Goal: Task Accomplishment & Management: Manage account settings

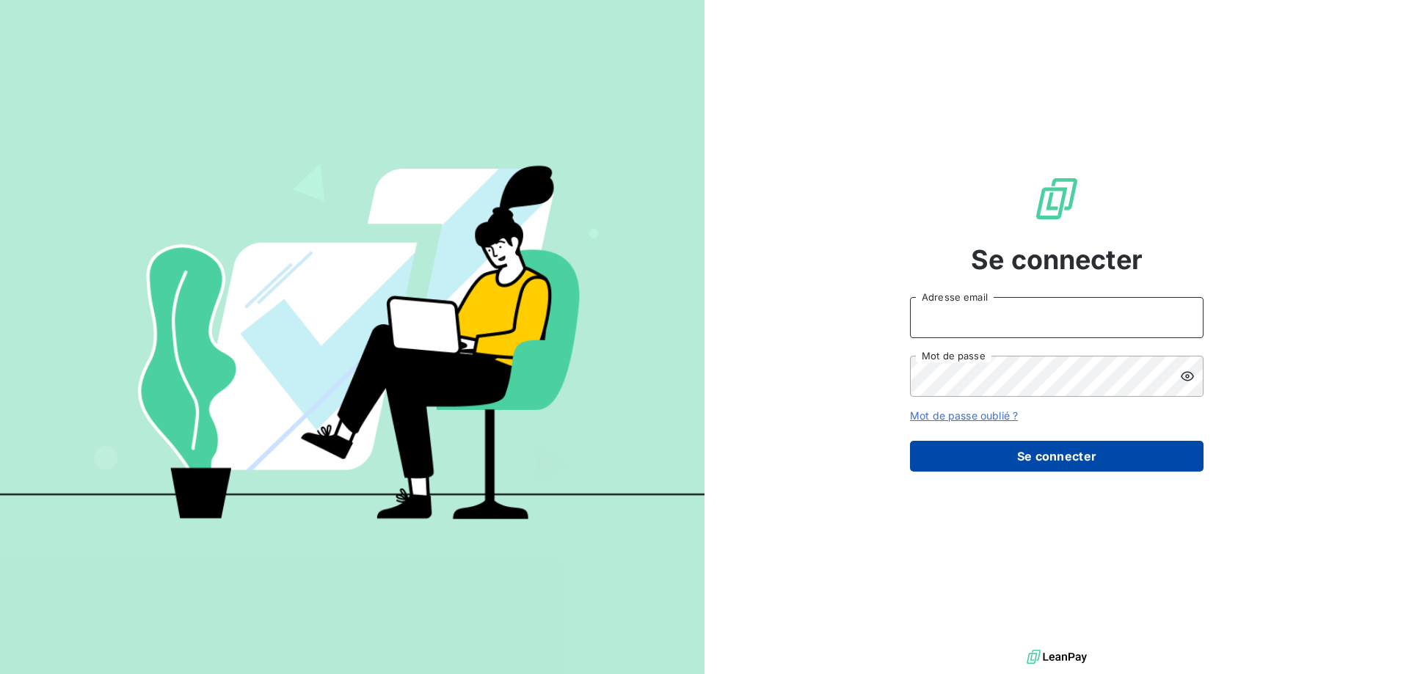
type input "[PERSON_NAME][EMAIL_ADDRESS][DOMAIN_NAME]"
click at [1032, 467] on button "Se connecter" at bounding box center [1056, 456] width 293 height 31
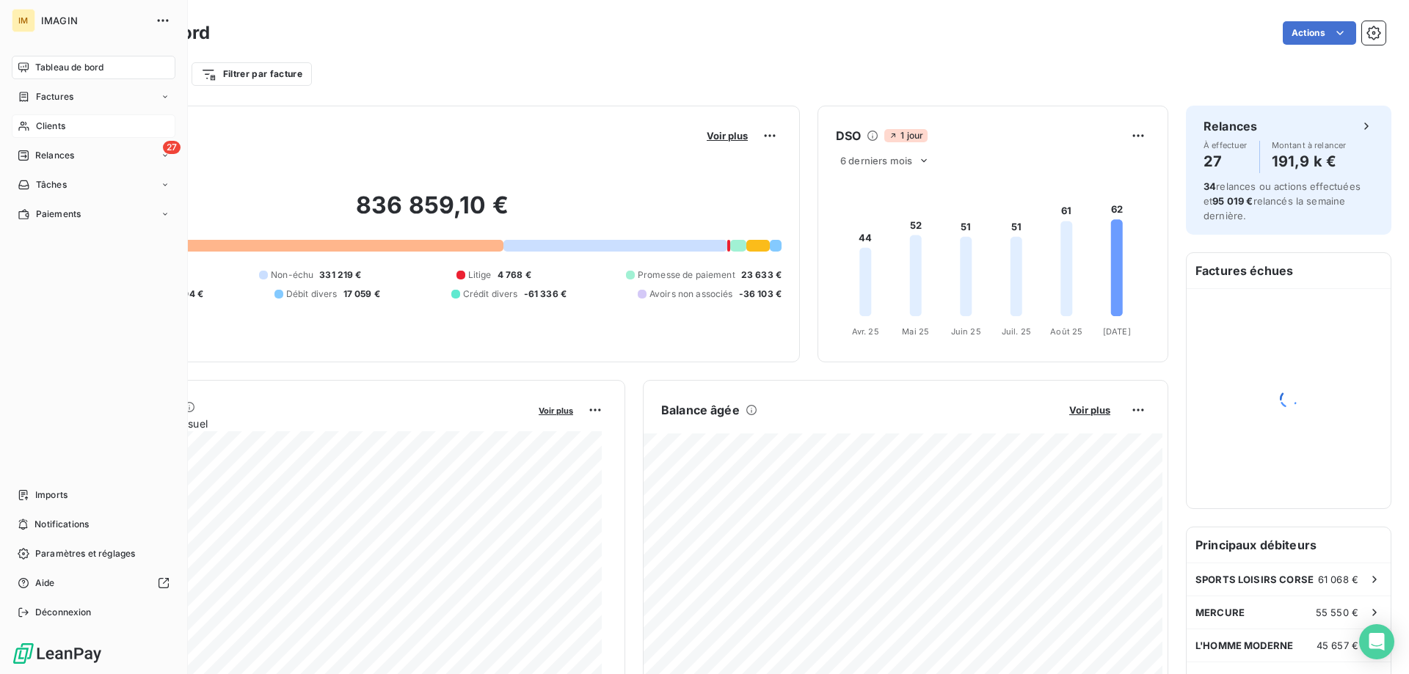
click at [34, 128] on div "Clients" at bounding box center [94, 125] width 164 height 23
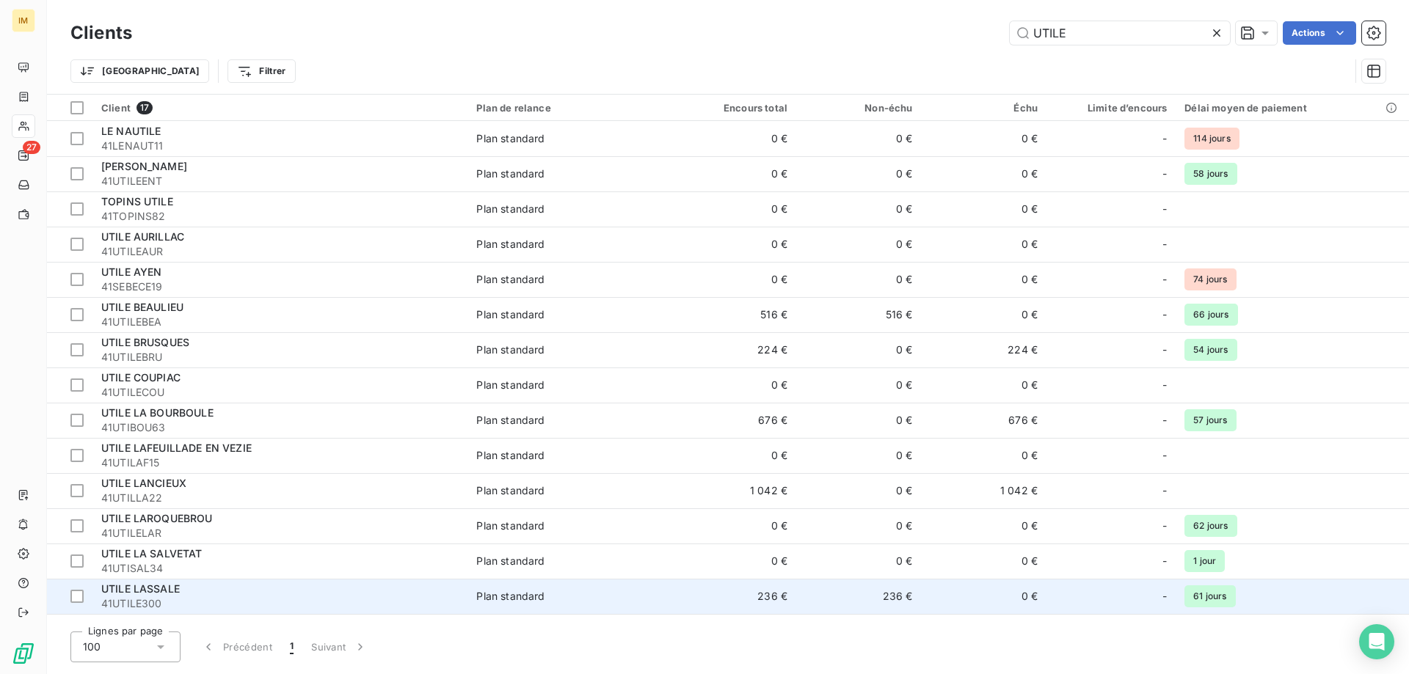
type input "UTILE"
click at [729, 596] on td "236 €" at bounding box center [733, 596] width 125 height 35
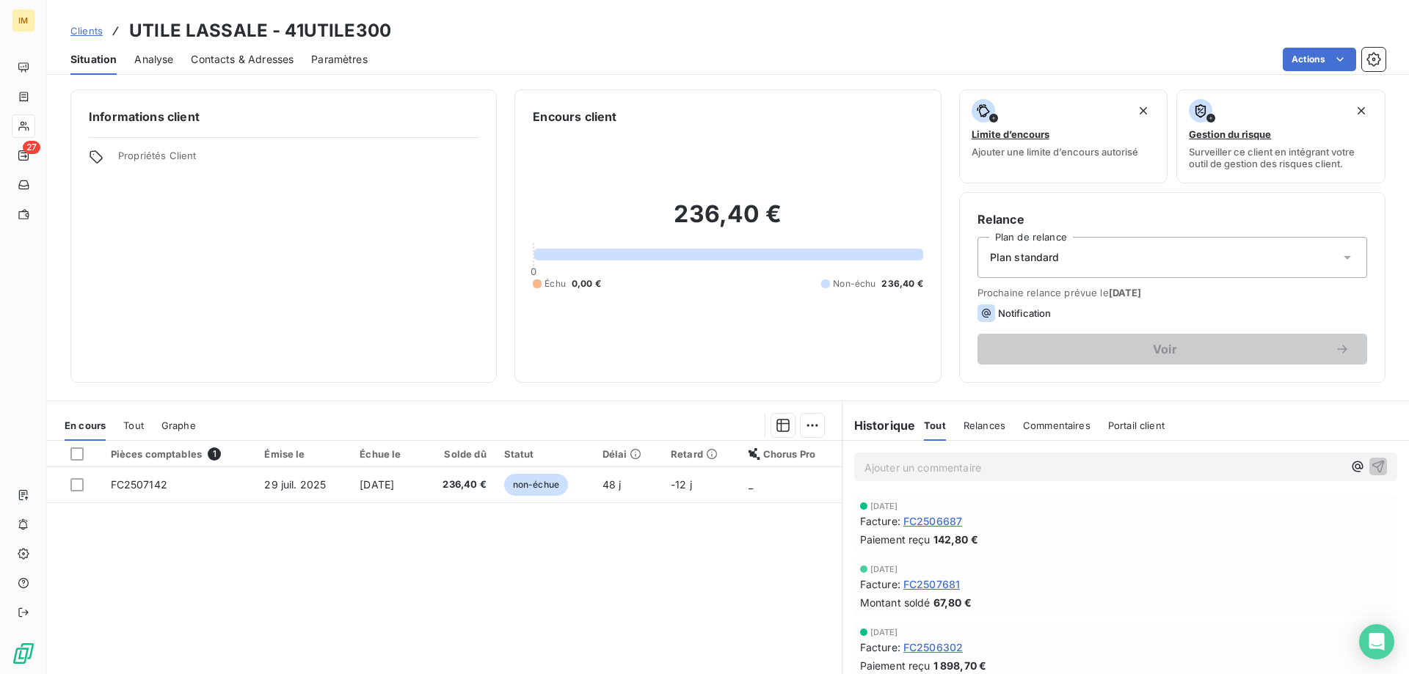
click at [92, 33] on span "Clients" at bounding box center [86, 31] width 32 height 12
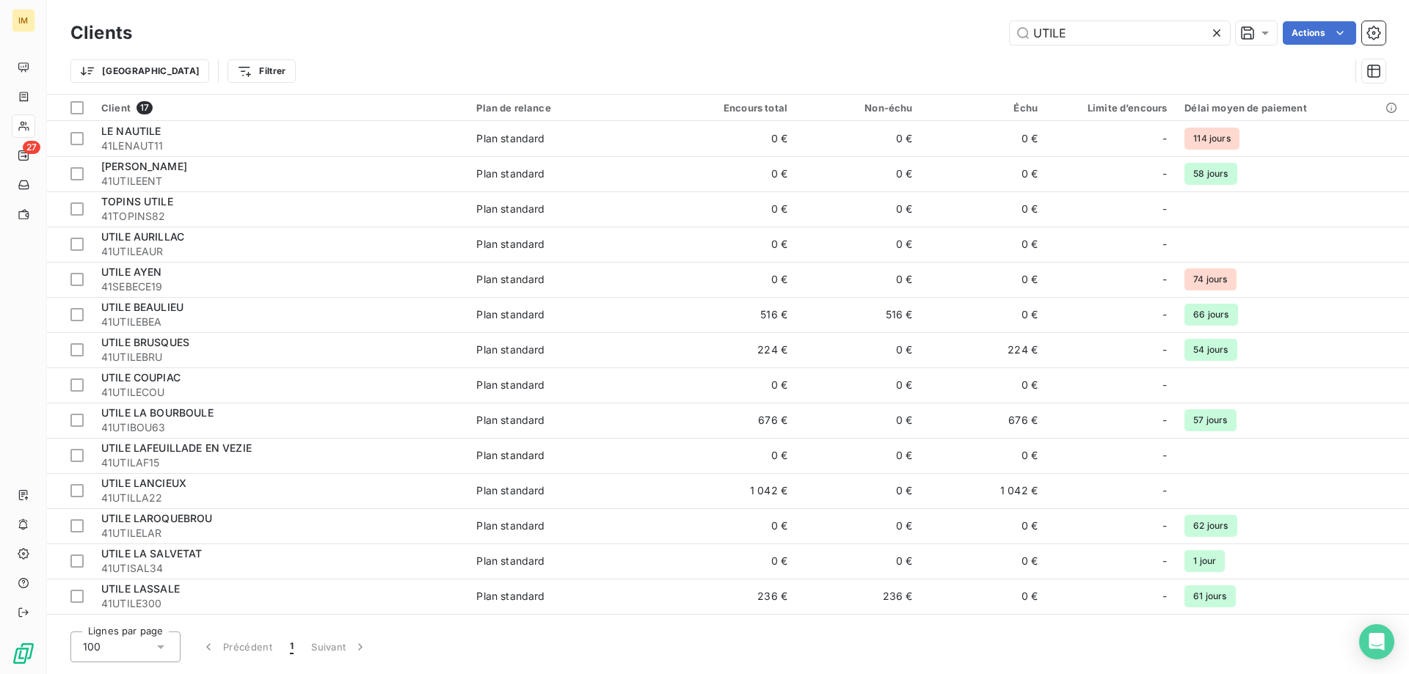
drag, startPoint x: 1080, startPoint y: 35, endPoint x: 930, endPoint y: 27, distance: 149.9
click at [930, 27] on div "UTILE Actions" at bounding box center [767, 32] width 1235 height 23
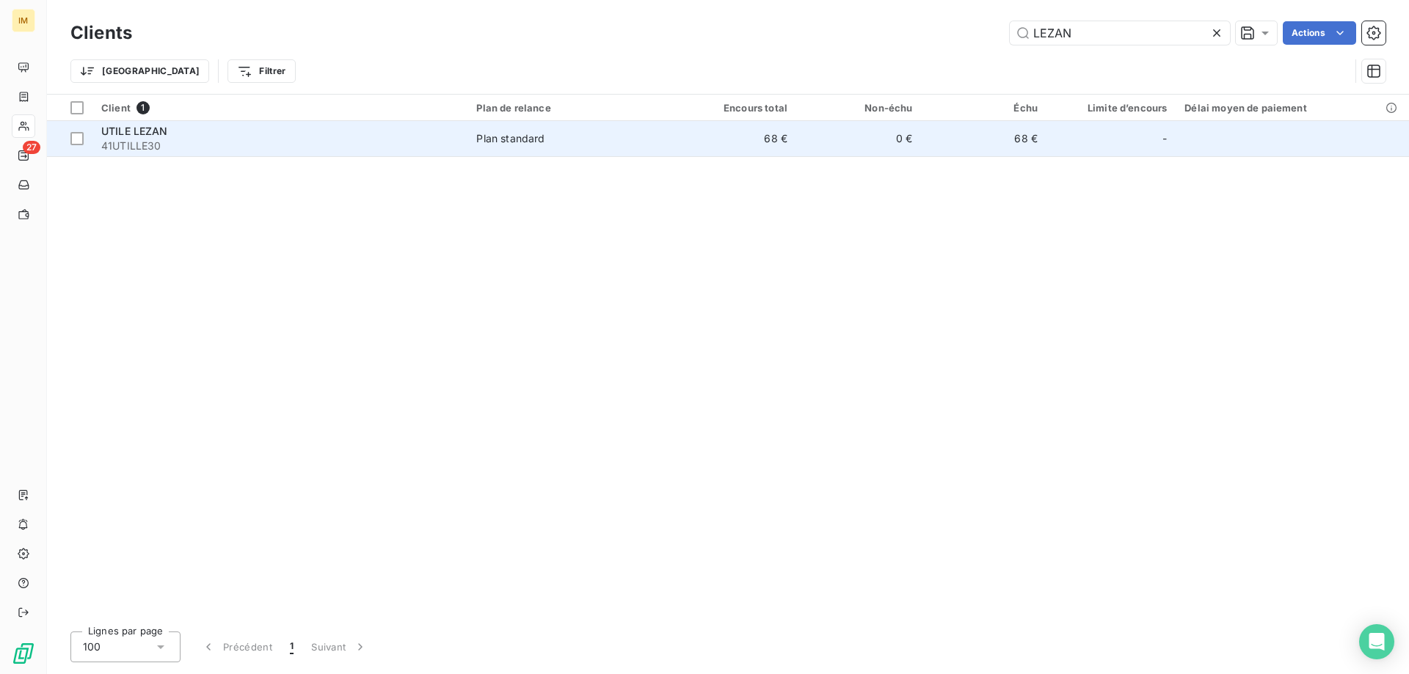
type input "LEZAN"
click at [894, 134] on td "0 €" at bounding box center [858, 138] width 125 height 35
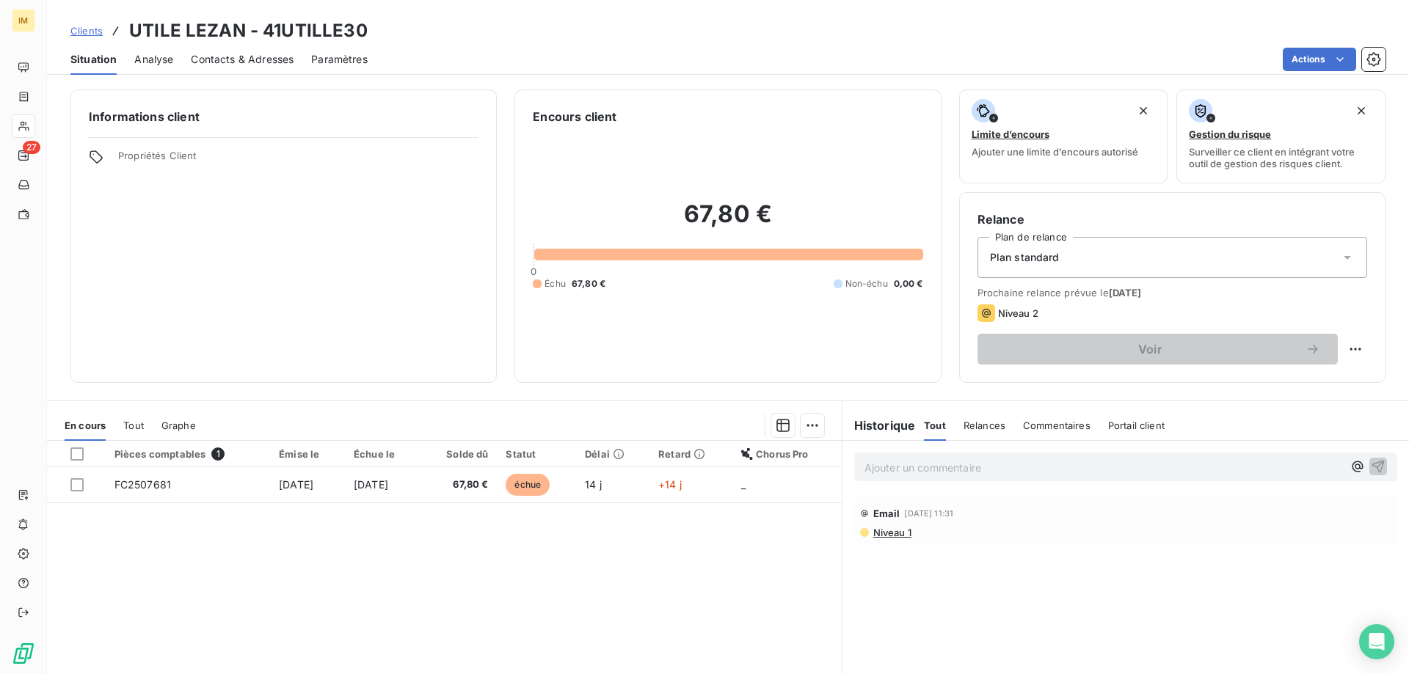
click at [889, 533] on span "Niveau 1" at bounding box center [892, 533] width 40 height 12
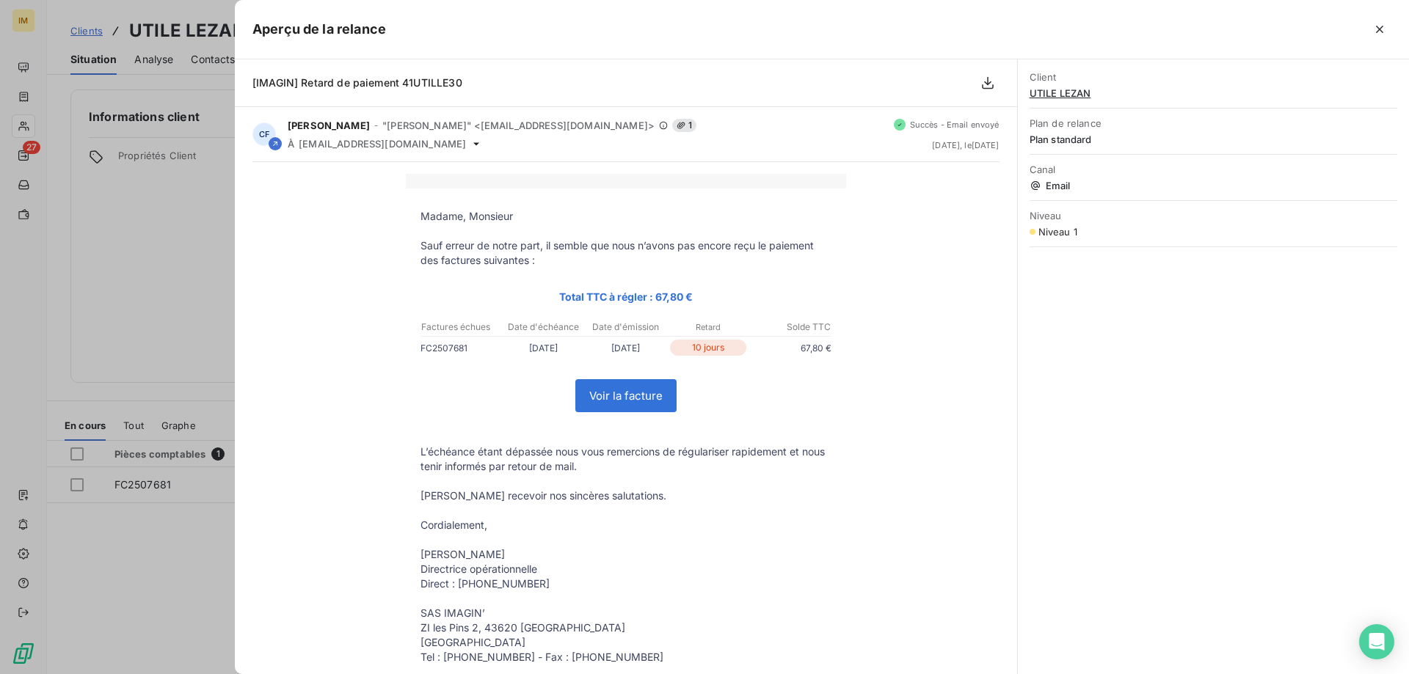
scroll to position [134, 0]
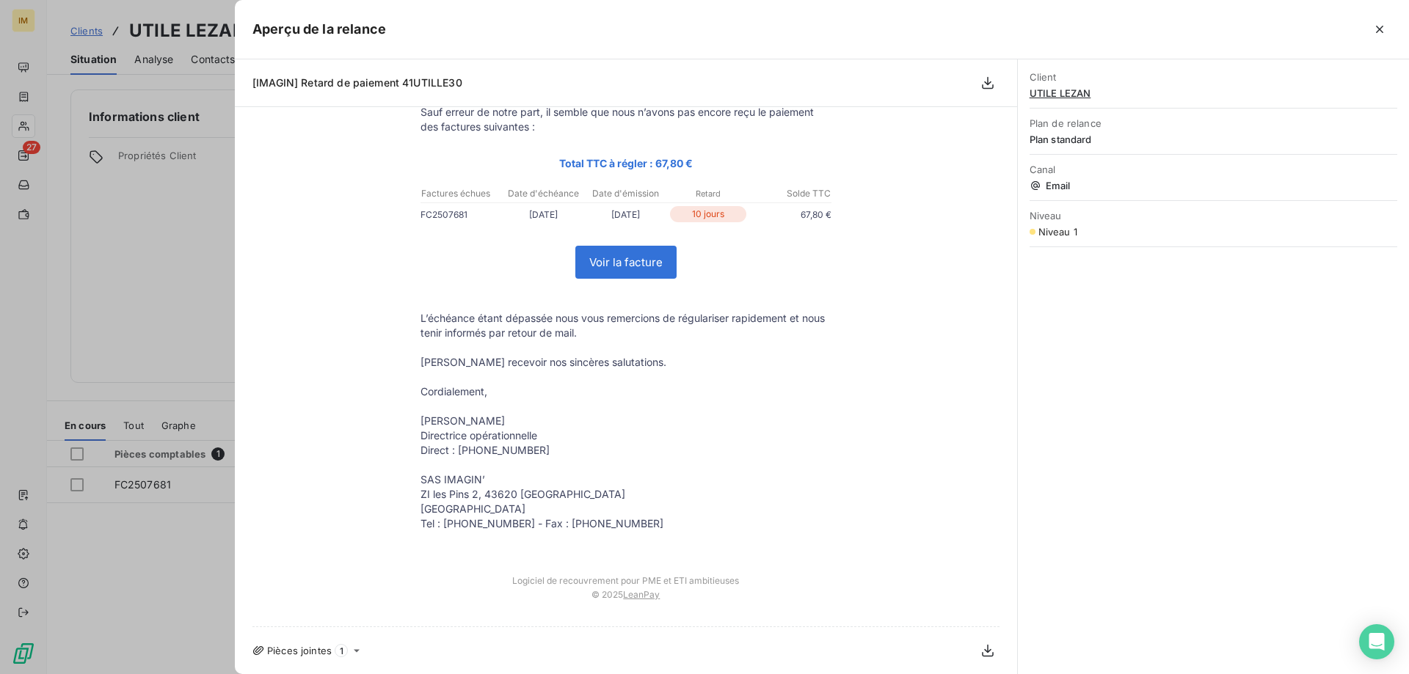
click at [600, 266] on link "Voir la facture" at bounding box center [626, 263] width 100 height 32
click at [181, 195] on div at bounding box center [704, 337] width 1409 height 674
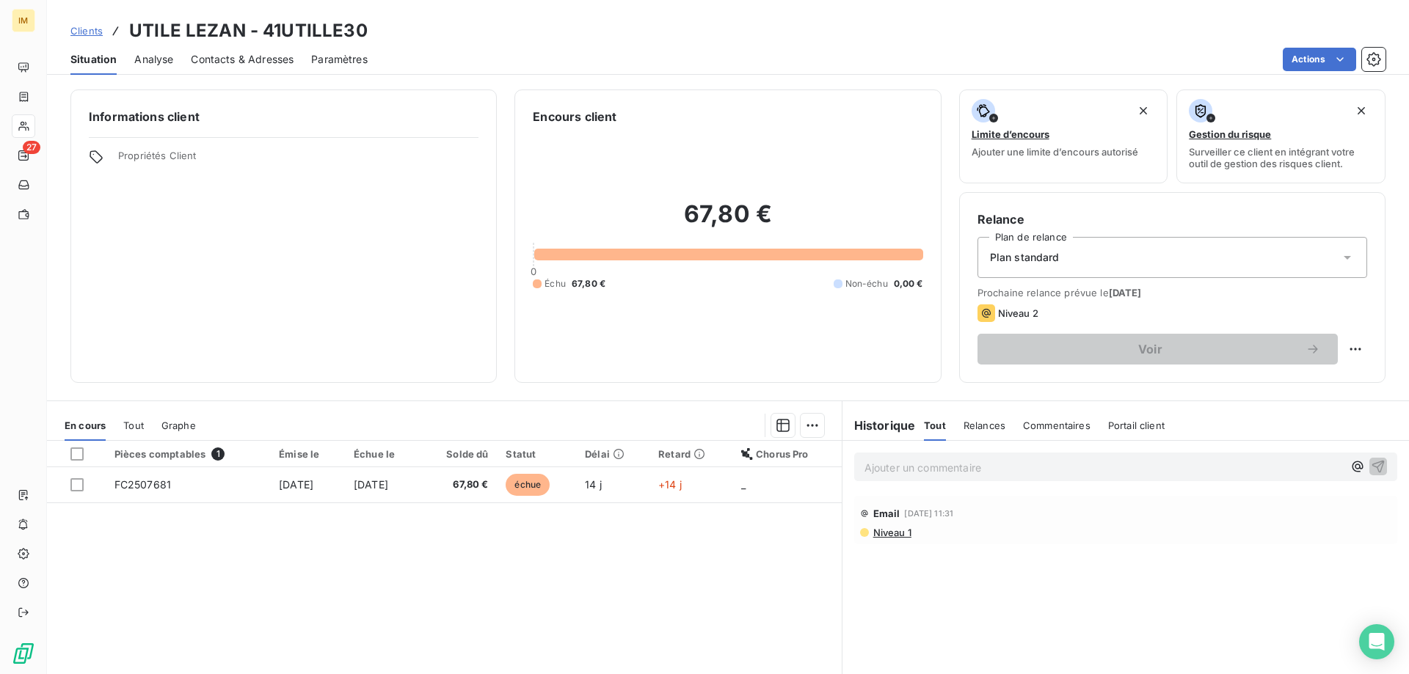
click at [922, 468] on p "Ajouter un commentaire ﻿" at bounding box center [1103, 468] width 478 height 18
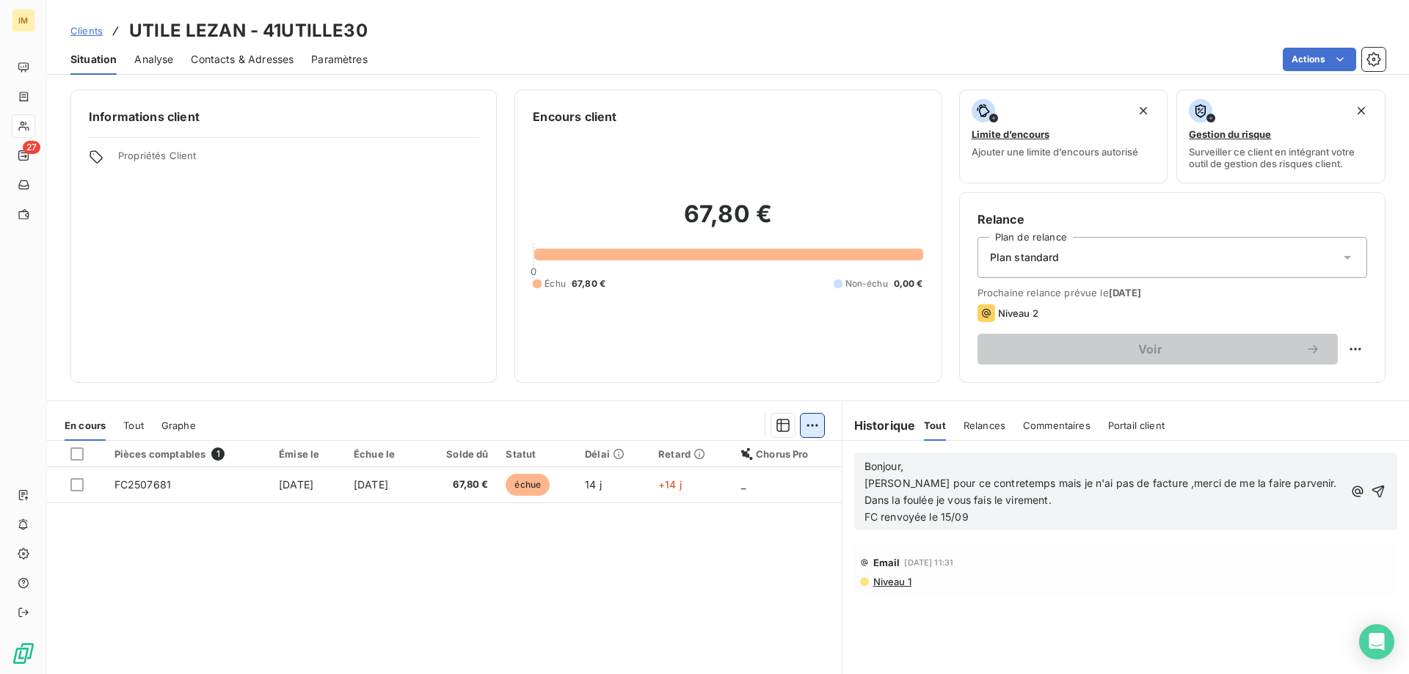
click at [806, 422] on html "IM 27 Clients UTILE LEZAN - 41UTILLE30 Situation Analyse Contacts & Adresses Pa…" at bounding box center [704, 337] width 1409 height 674
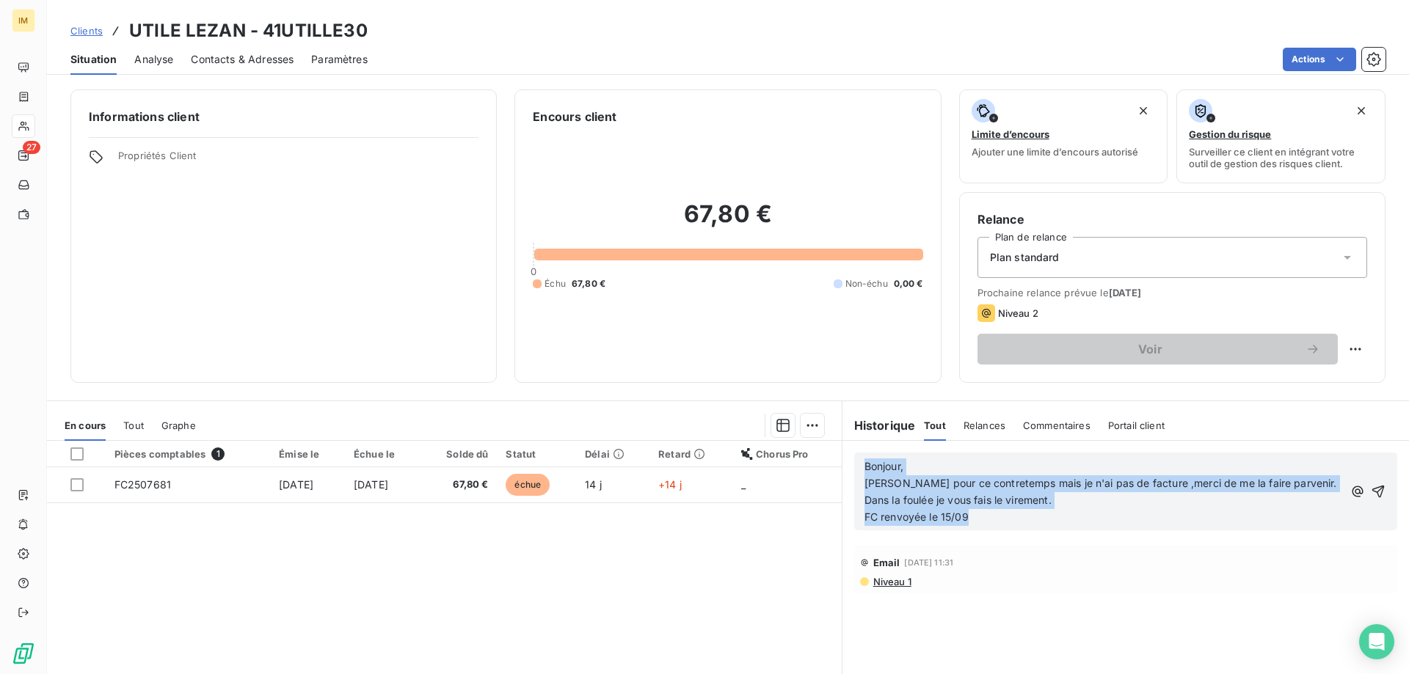
drag, startPoint x: 932, startPoint y: 509, endPoint x: 844, endPoint y: 468, distance: 97.2
click at [844, 468] on html "IM 27 Clients UTILE LEZAN - 41UTILLE30 Situation Analyse Contacts & Adresses Pa…" at bounding box center [704, 337] width 1409 height 674
copy div "Bonjour, [PERSON_NAME] pour ce contretemps mais je n'ai pas de facture ,merci d…"
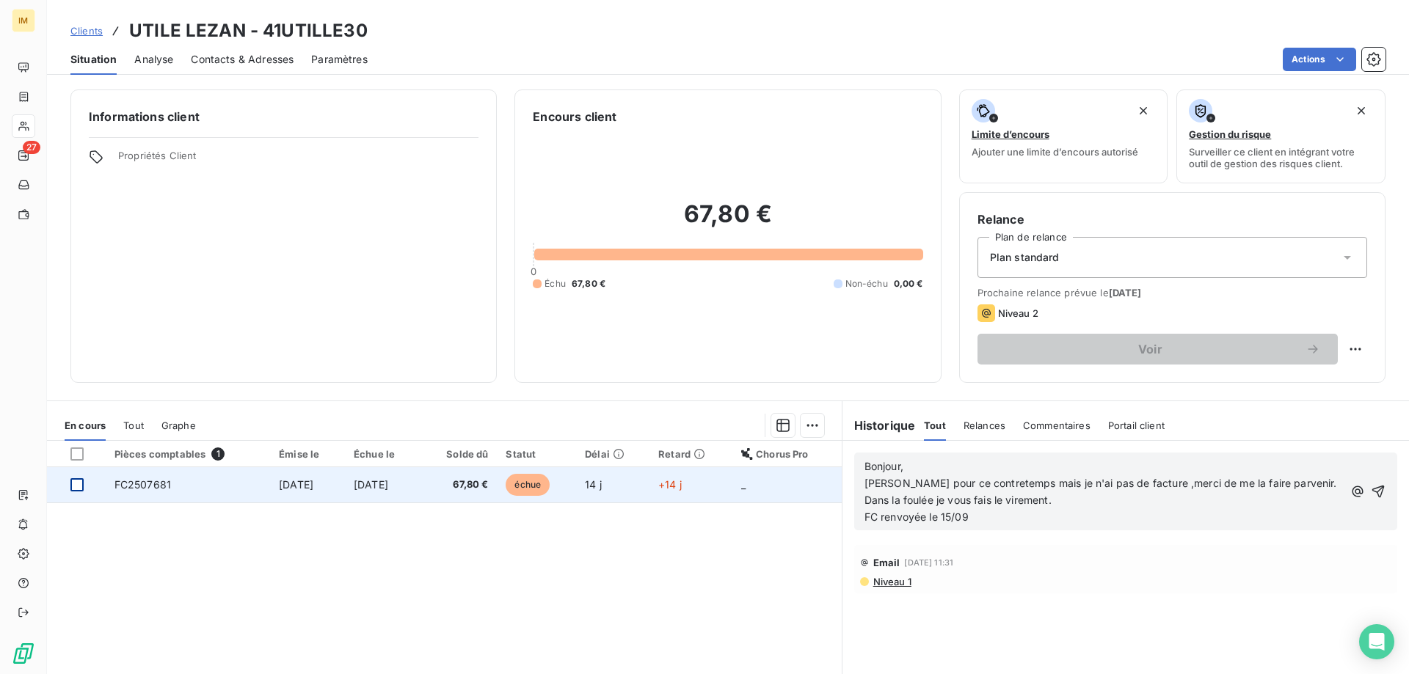
drag, startPoint x: 75, startPoint y: 483, endPoint x: 674, endPoint y: 439, distance: 600.3
click at [76, 483] on div at bounding box center [76, 484] width 13 height 13
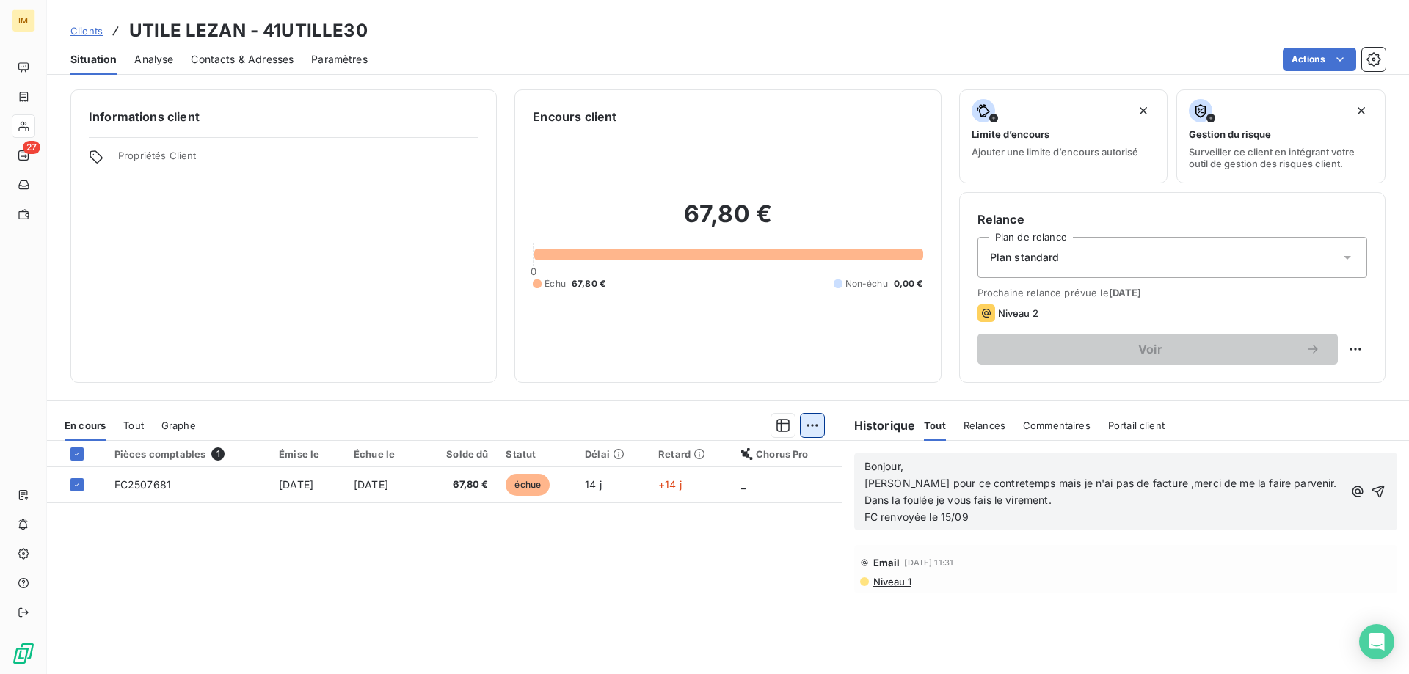
click at [807, 423] on html "IM 27 Clients UTILE LEZAN - 41UTILLE30 Situation Analyse Contacts & Adresses Pa…" at bounding box center [704, 337] width 1409 height 674
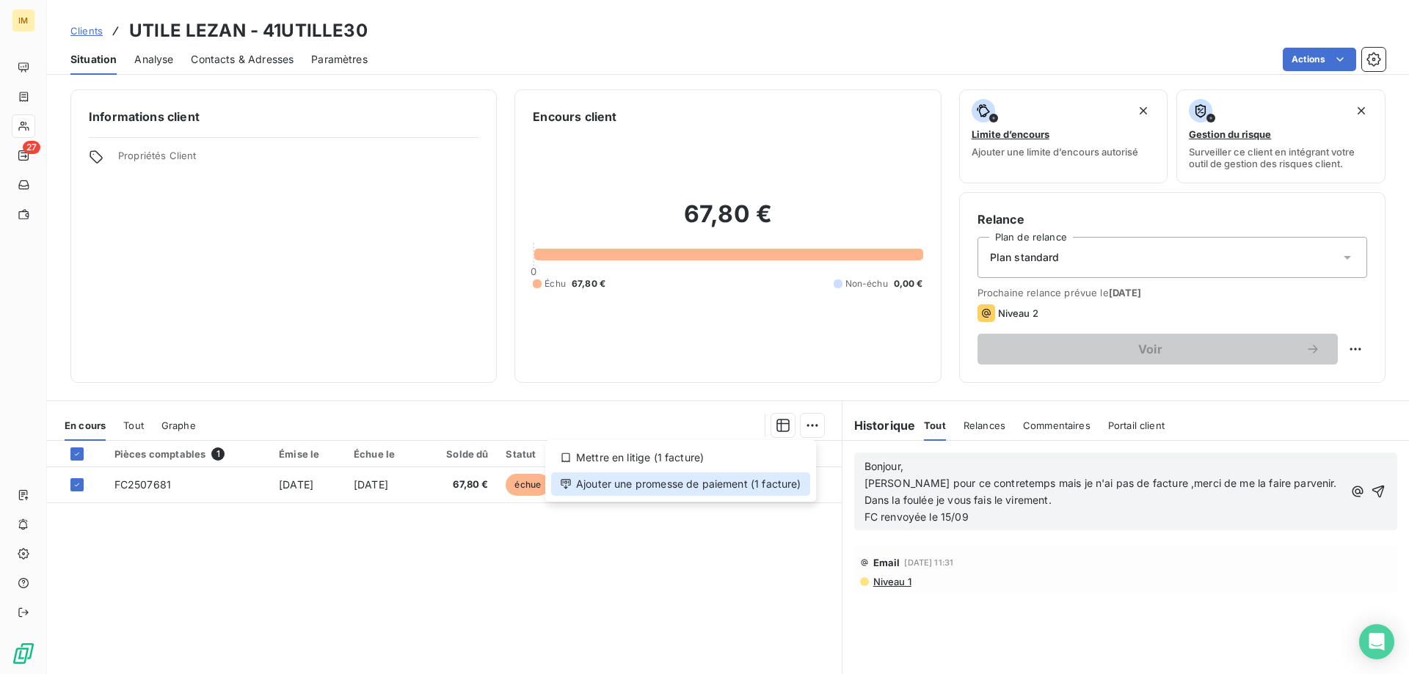
click at [741, 478] on div "Ajouter une promesse de paiement (1 facture)" at bounding box center [680, 483] width 259 height 23
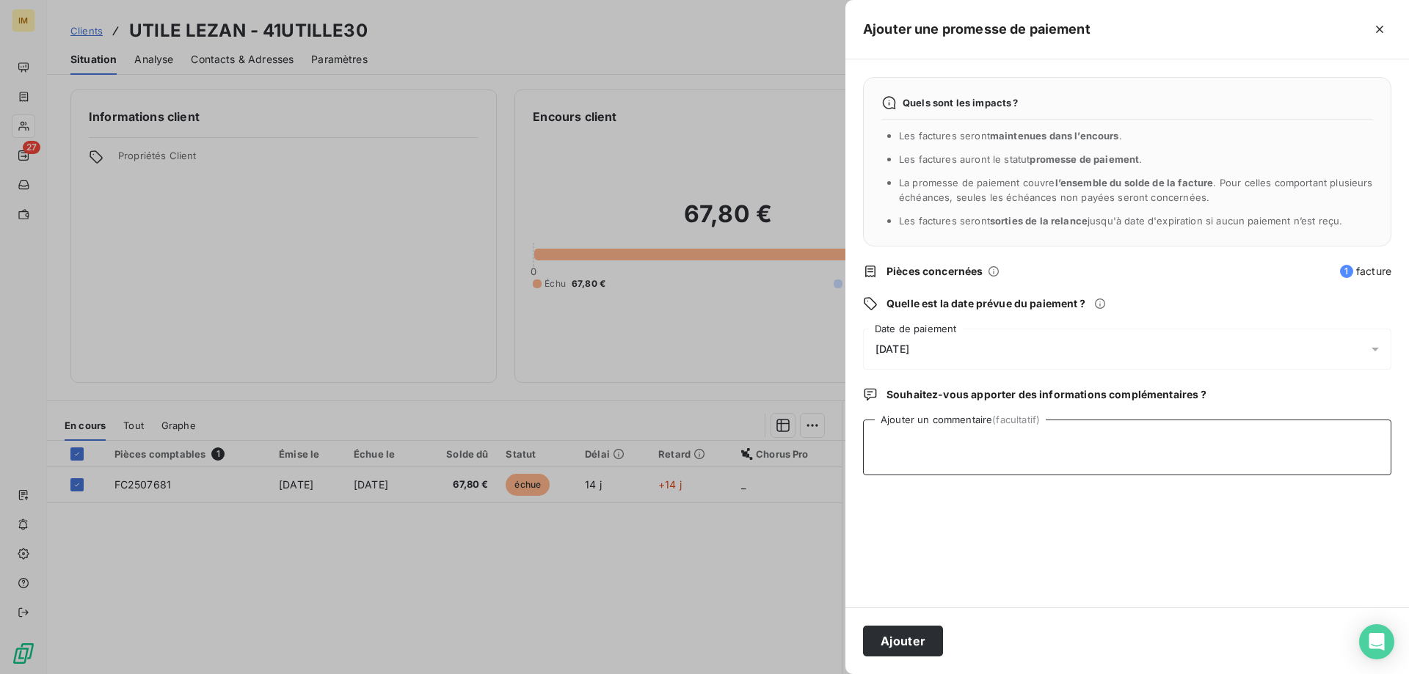
click at [935, 435] on textarea "Ajouter un commentaire (facultatif)" at bounding box center [1127, 448] width 528 height 56
paste textarea "Bonjour, [PERSON_NAME] pour ce contretemps mais je n'ai pas de facture ,merci d…"
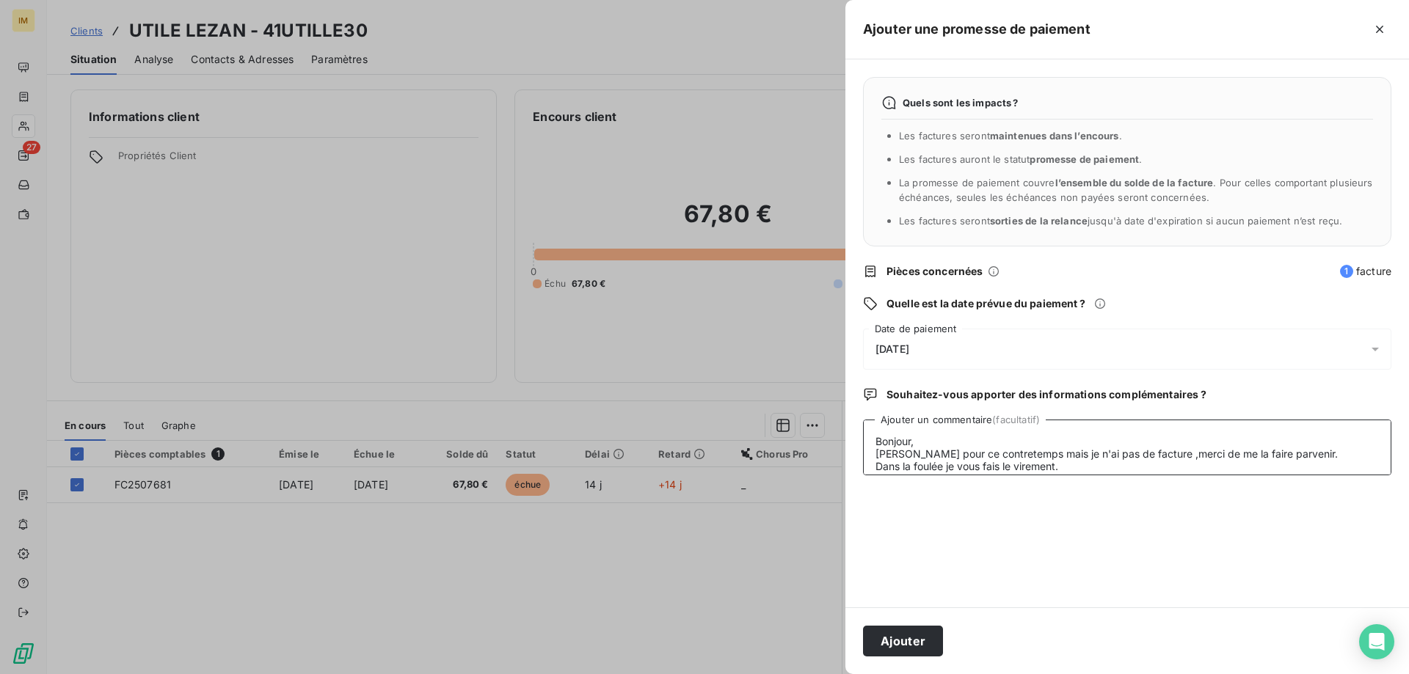
scroll to position [23, 0]
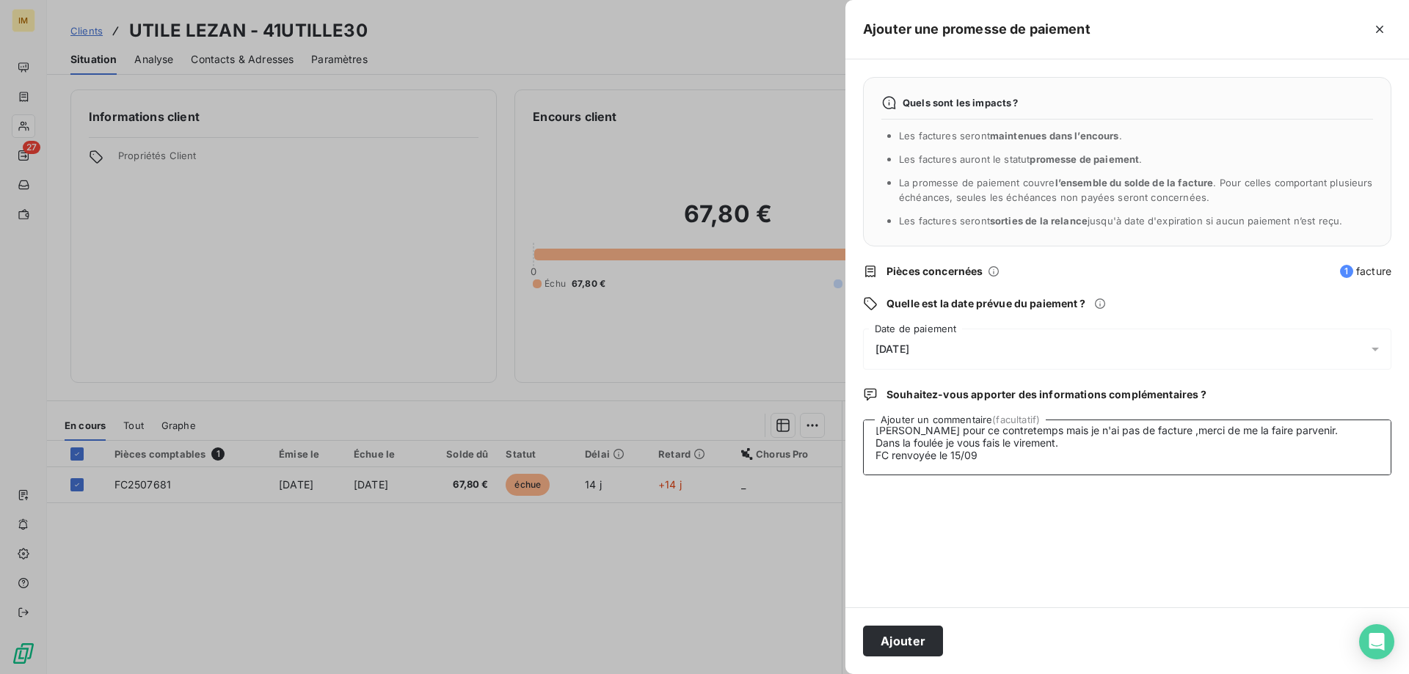
type textarea "Bonjour, [PERSON_NAME] pour ce contretemps mais je n'ai pas de facture ,merci d…"
click at [954, 346] on div "[DATE]" at bounding box center [1127, 349] width 528 height 41
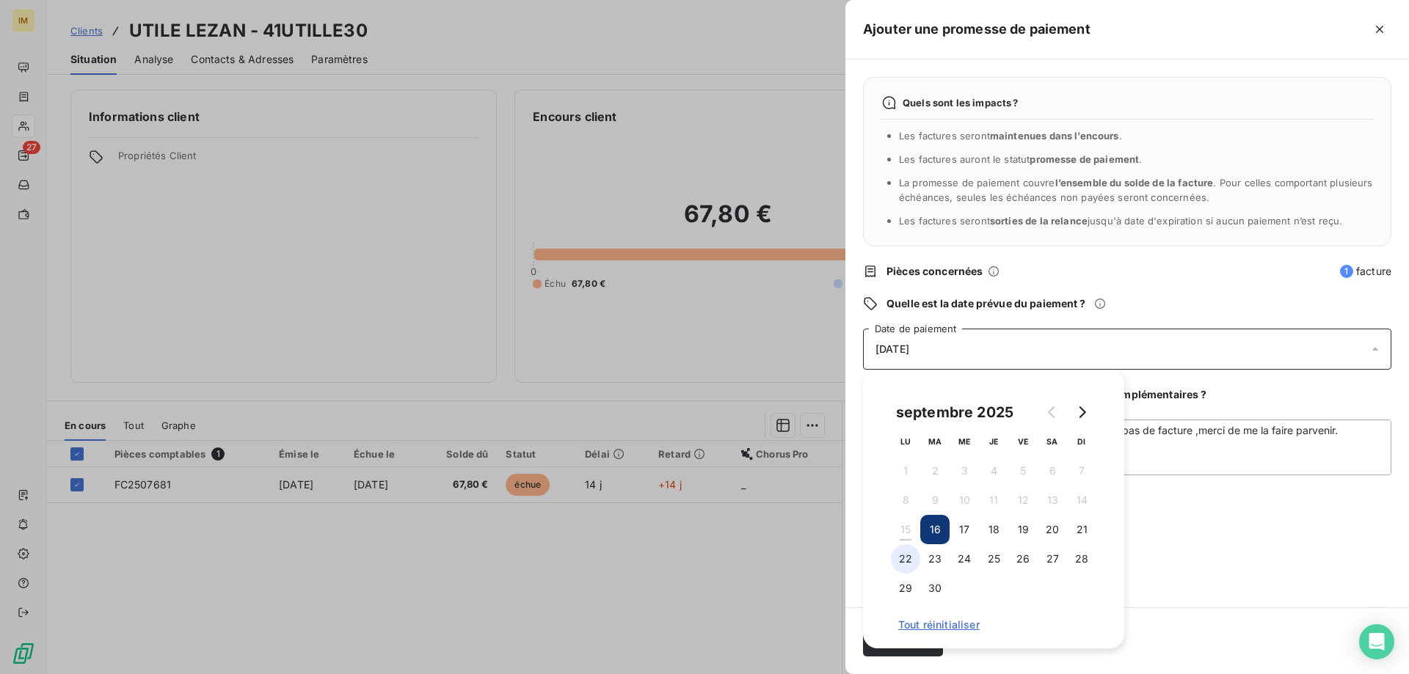
click at [912, 557] on button "22" at bounding box center [905, 558] width 29 height 29
drag, startPoint x: 1346, startPoint y: 499, endPoint x: 1152, endPoint y: 494, distance: 193.7
click at [1346, 500] on div "Quels sont les impacts ? Les factures seront maintenues dans l’encours . Les fa…" at bounding box center [1126, 333] width 563 height 548
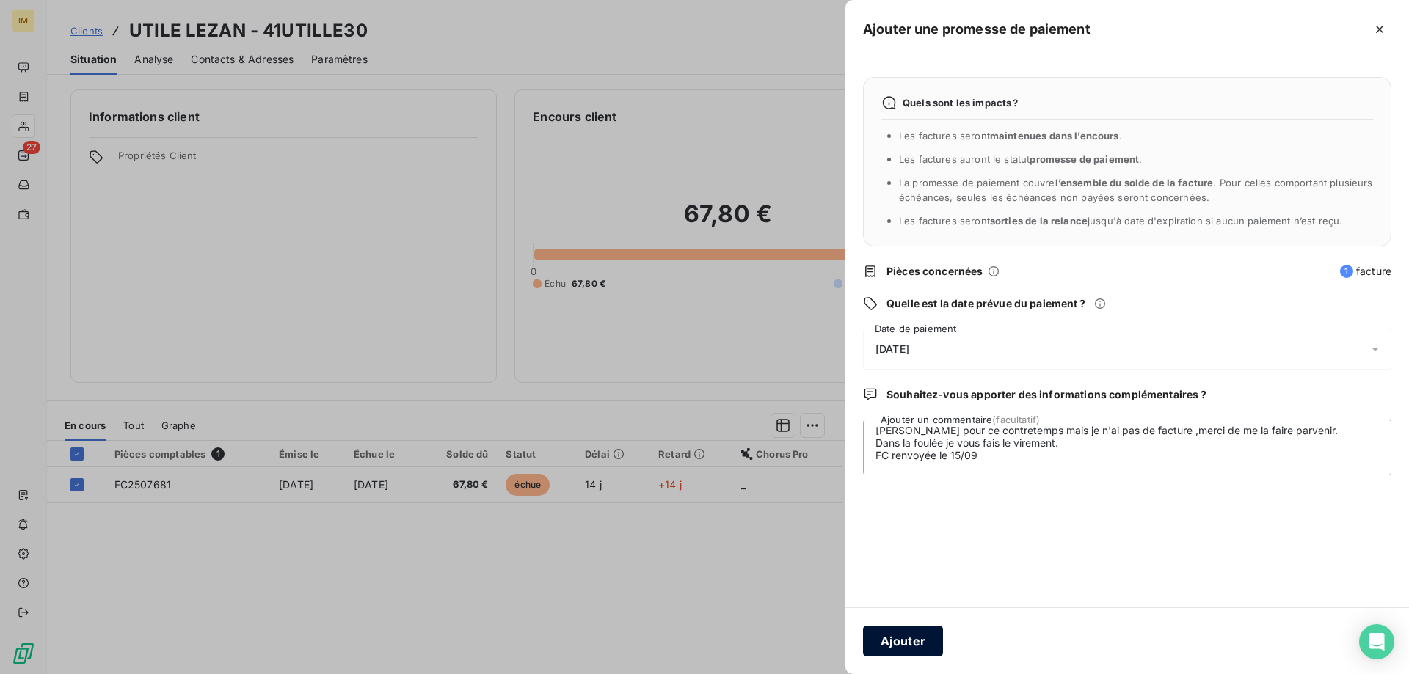
click at [923, 643] on button "Ajouter" at bounding box center [903, 641] width 80 height 31
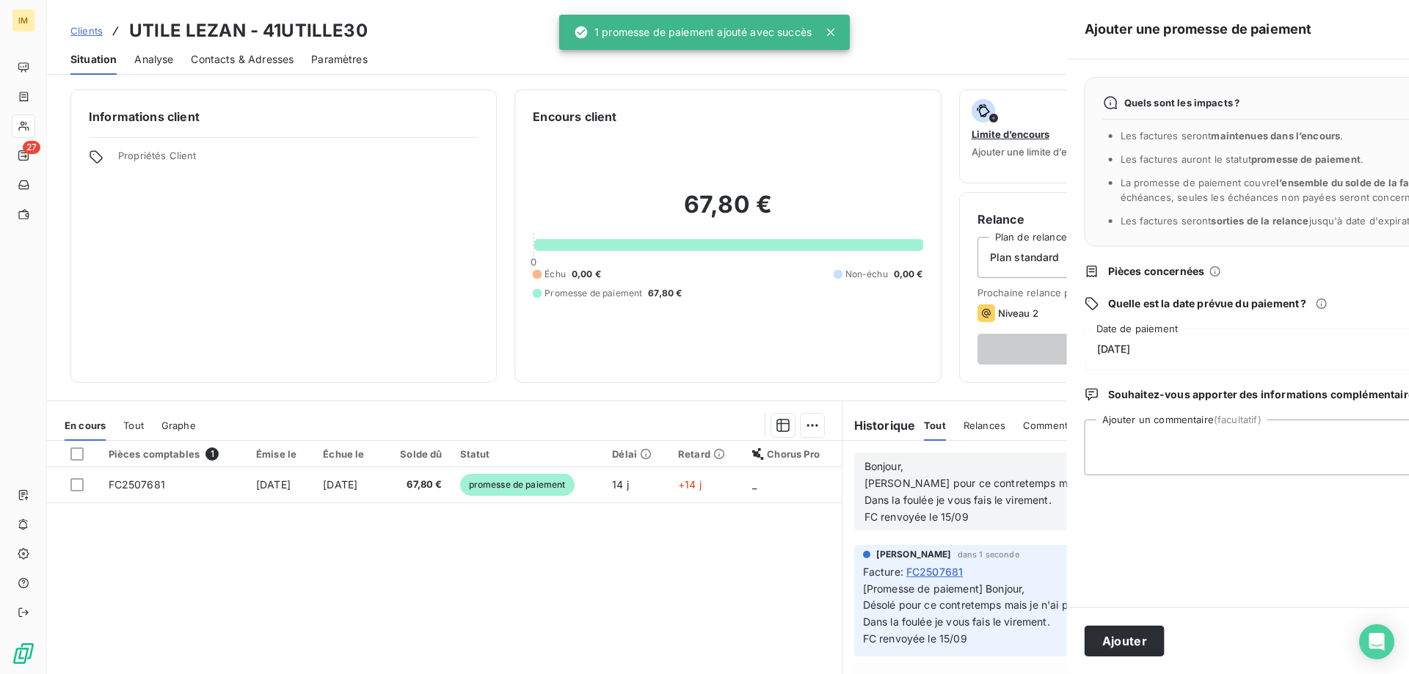
scroll to position [0, 0]
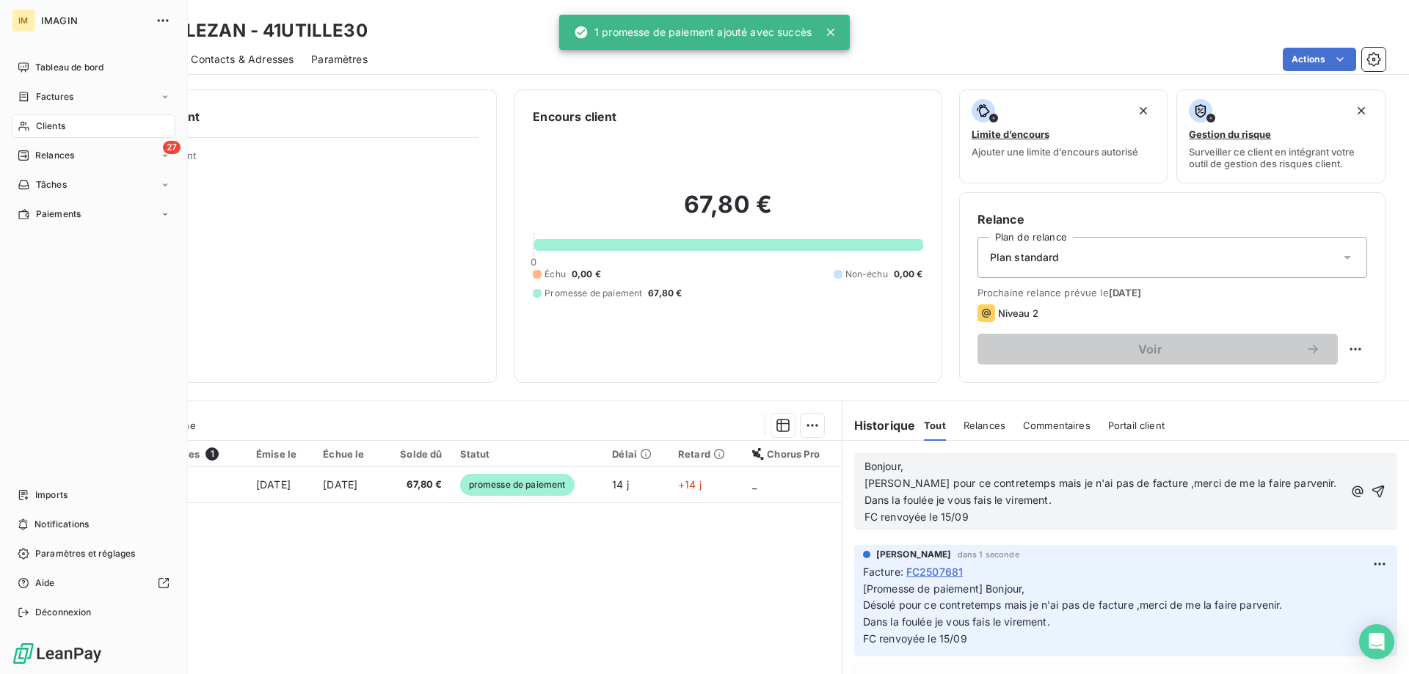
click at [23, 120] on div "Clients" at bounding box center [94, 125] width 164 height 23
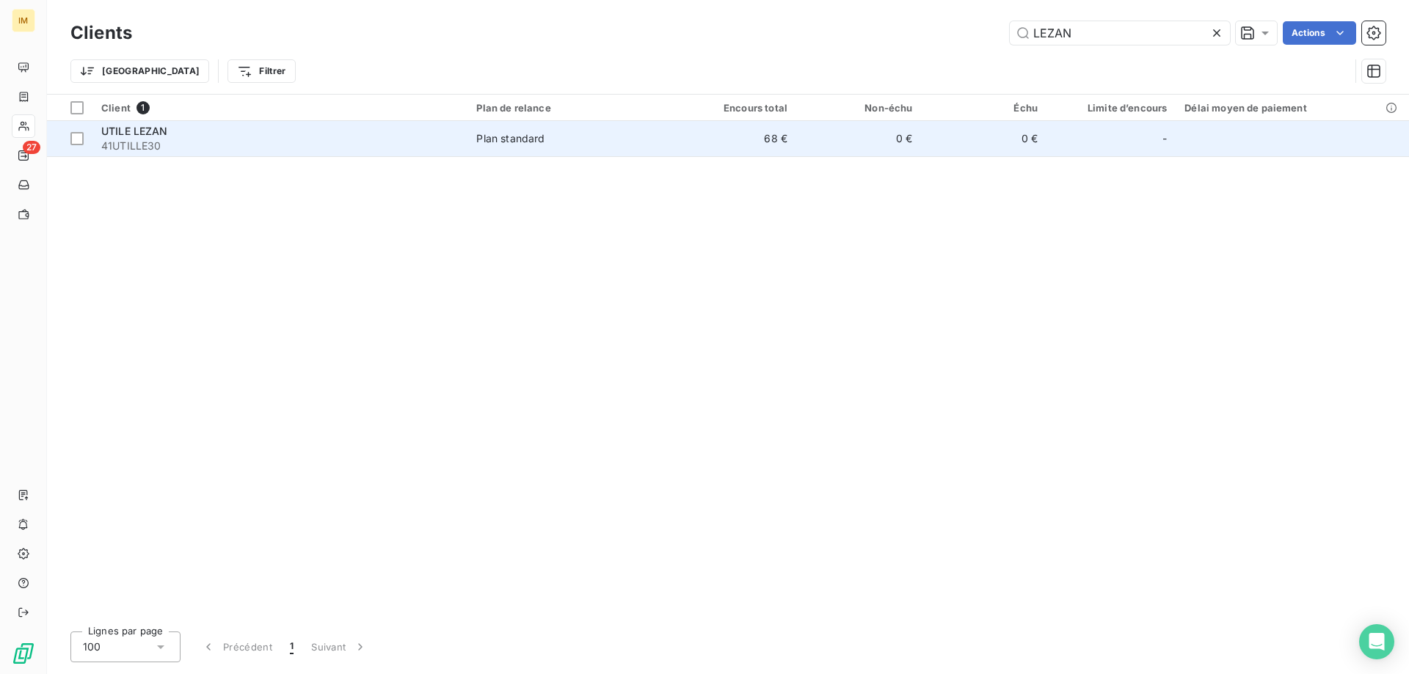
click at [371, 131] on div "UTILE LEZAN" at bounding box center [279, 131] width 357 height 15
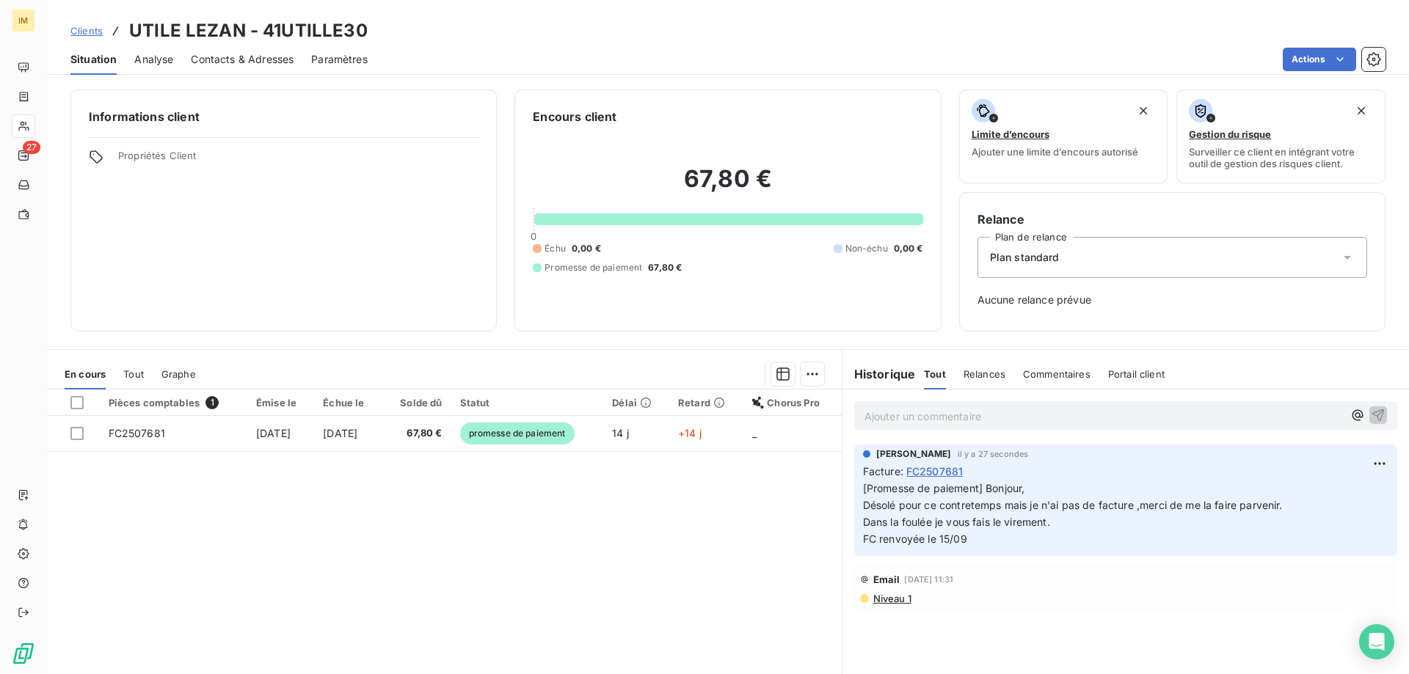
click at [82, 30] on span "Clients" at bounding box center [86, 31] width 32 height 12
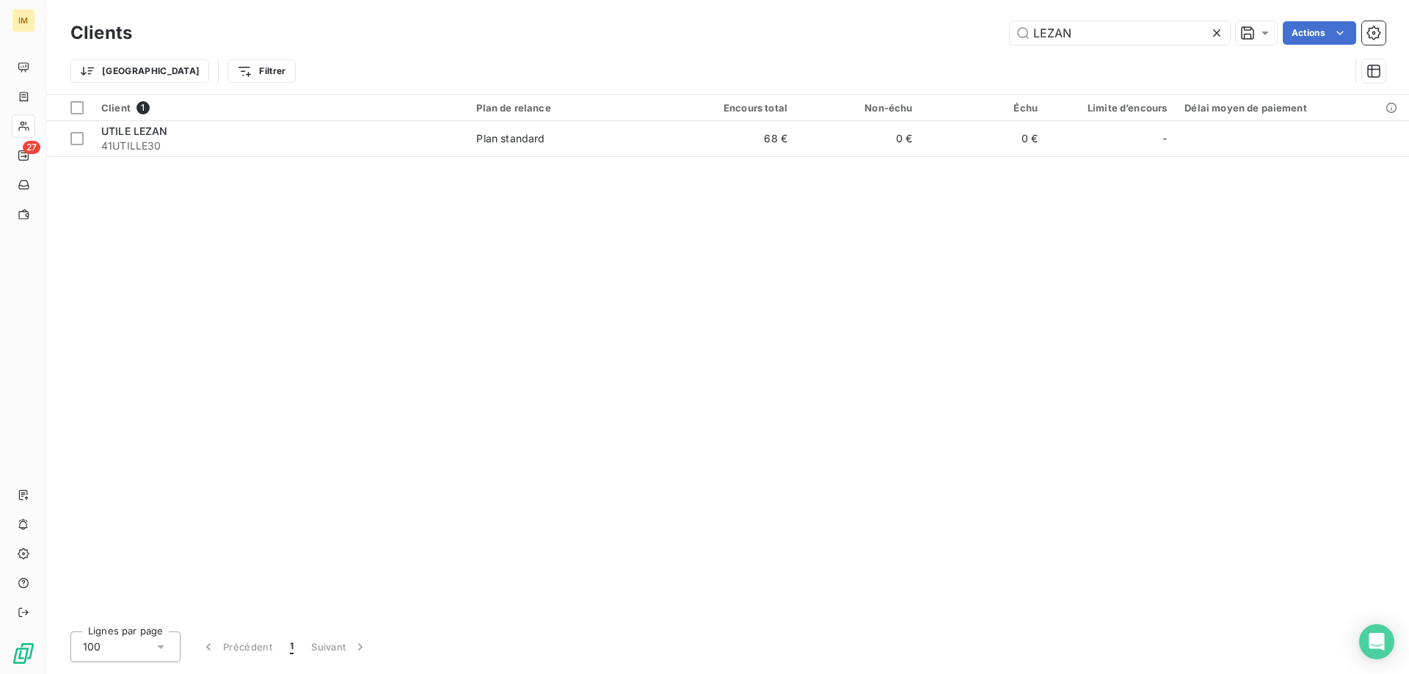
drag, startPoint x: 1085, startPoint y: 29, endPoint x: 849, endPoint y: 30, distance: 236.2
click at [849, 30] on div "LEZAN Actions" at bounding box center [767, 32] width 1235 height 23
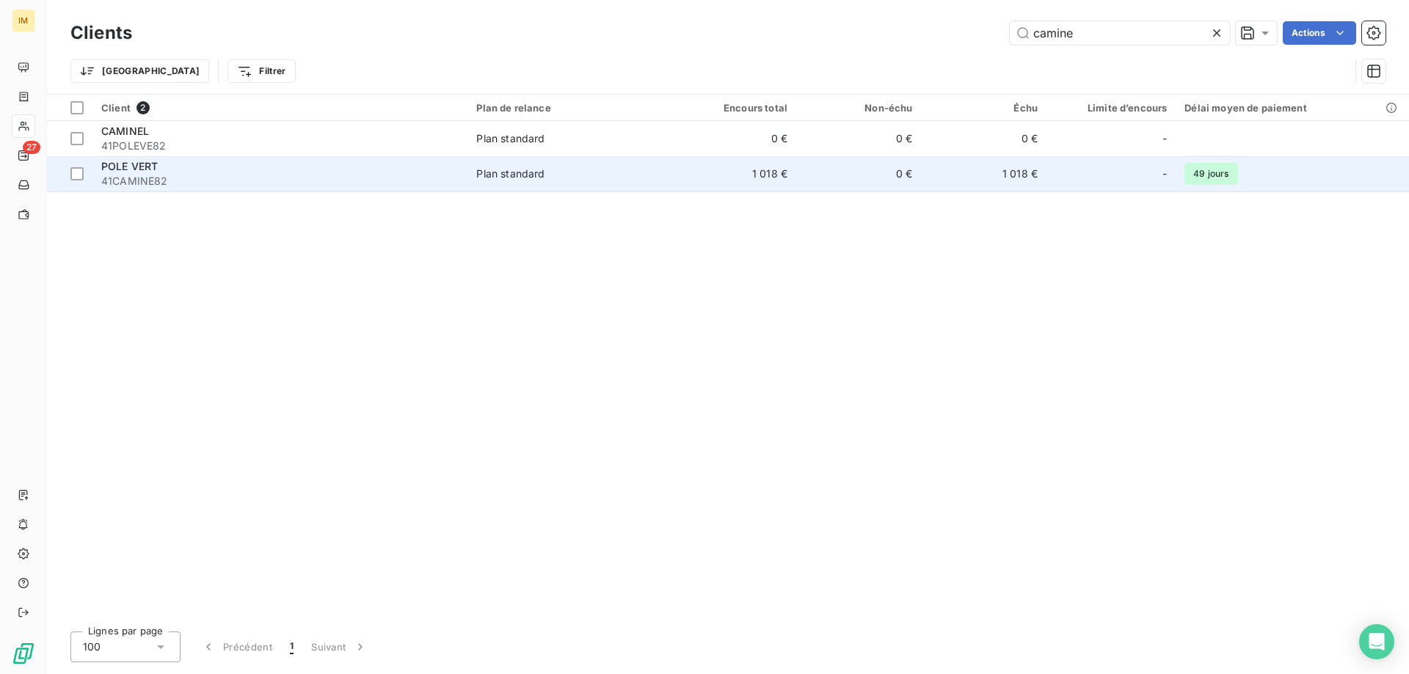
type input "camine"
click at [823, 168] on td "0 €" at bounding box center [858, 173] width 125 height 35
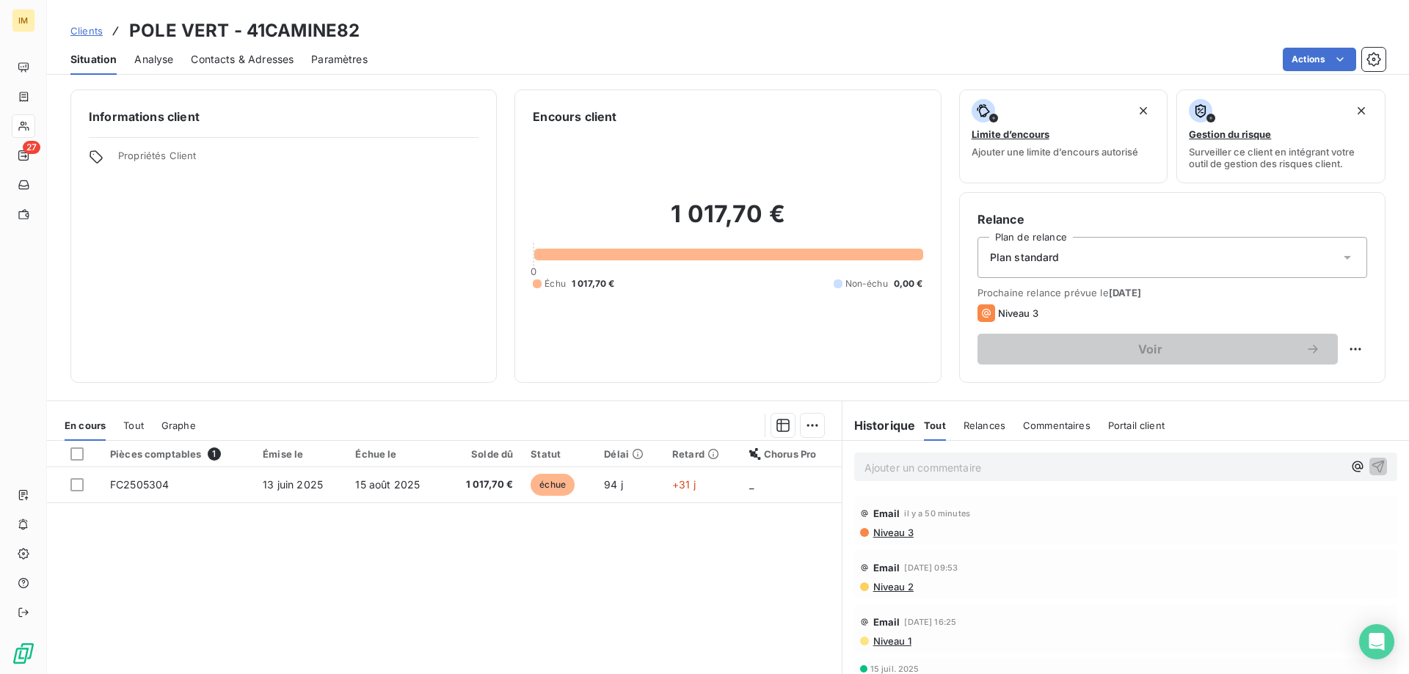
click at [243, 55] on span "Contacts & Adresses" at bounding box center [242, 59] width 103 height 15
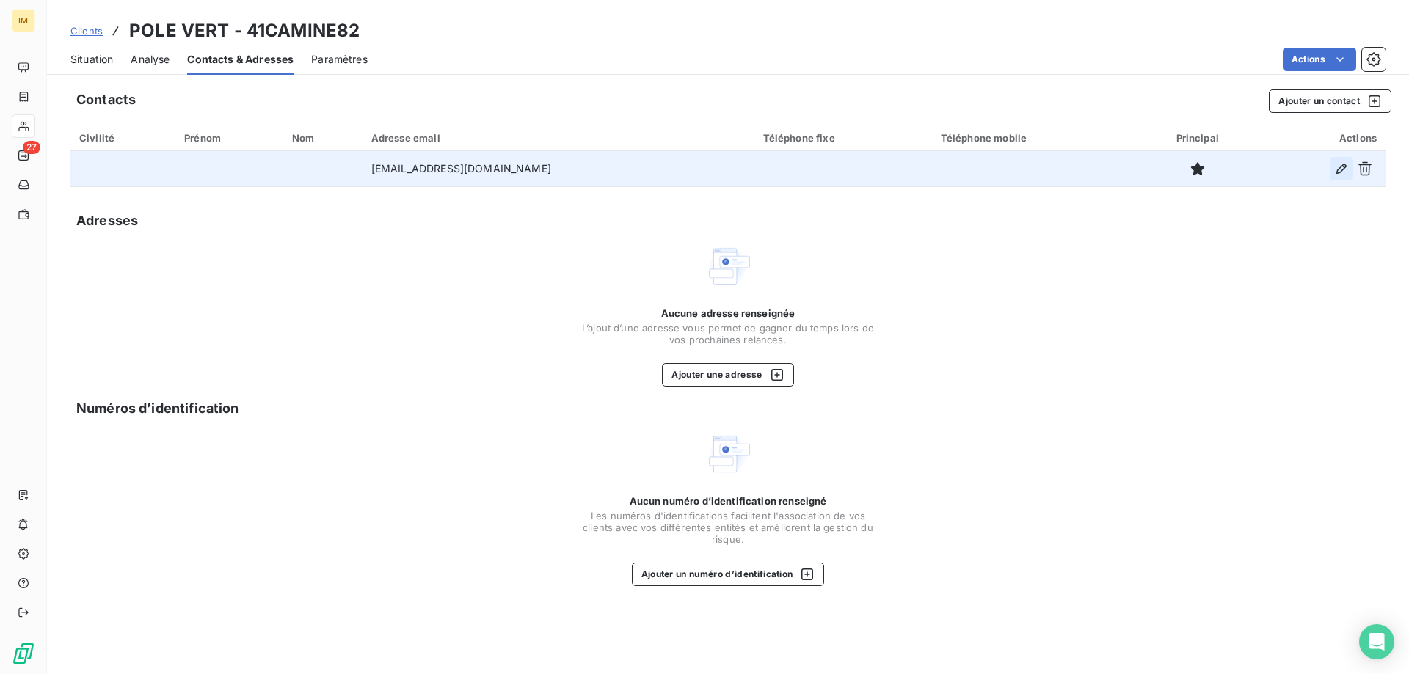
click at [1343, 162] on icon "button" at bounding box center [1341, 168] width 15 height 15
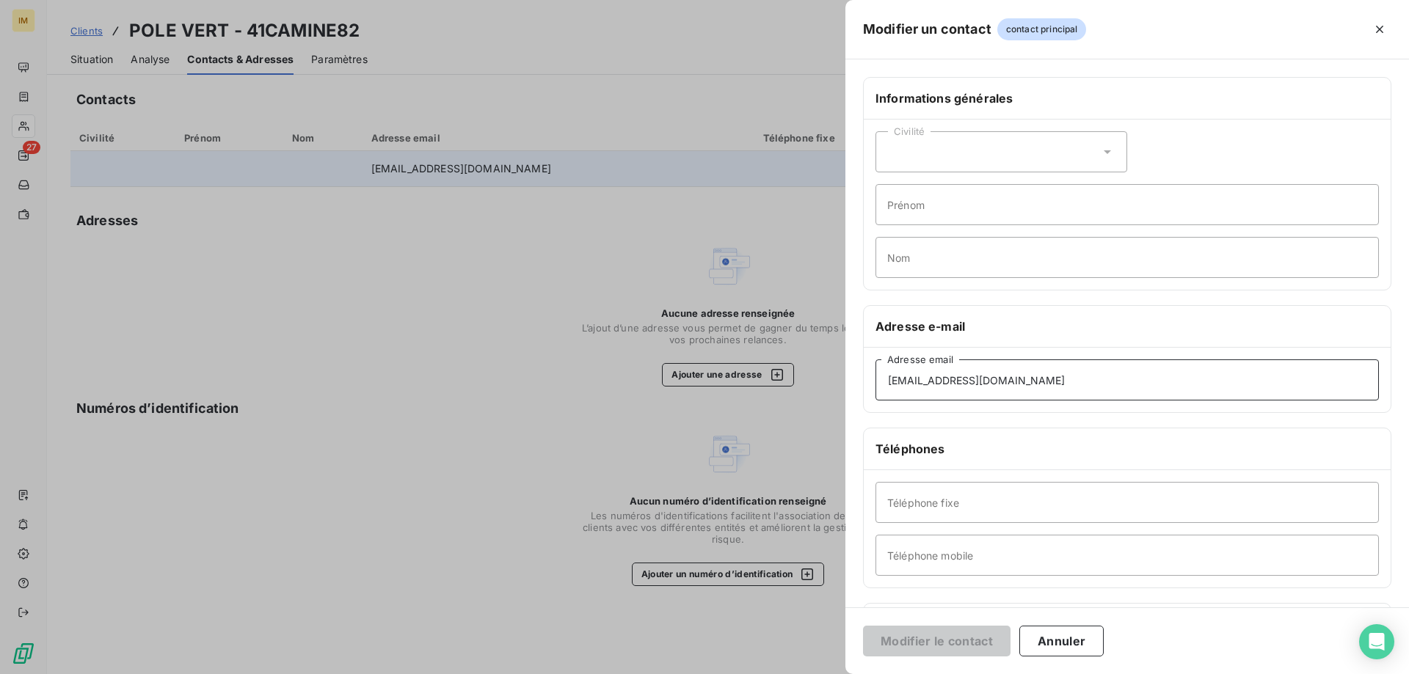
drag, startPoint x: 1009, startPoint y: 384, endPoint x: 530, endPoint y: 378, distance: 479.1
click at [527, 674] on div "Modifier un contact contact principal Informations générales Civilité Prénom No…" at bounding box center [704, 674] width 1409 height 0
paste input "[PERSON_NAME].verdie"
type input "[PERSON_NAME][EMAIL_ADDRESS][DOMAIN_NAME]"
click at [955, 637] on button "Modifier le contact" at bounding box center [936, 641] width 147 height 31
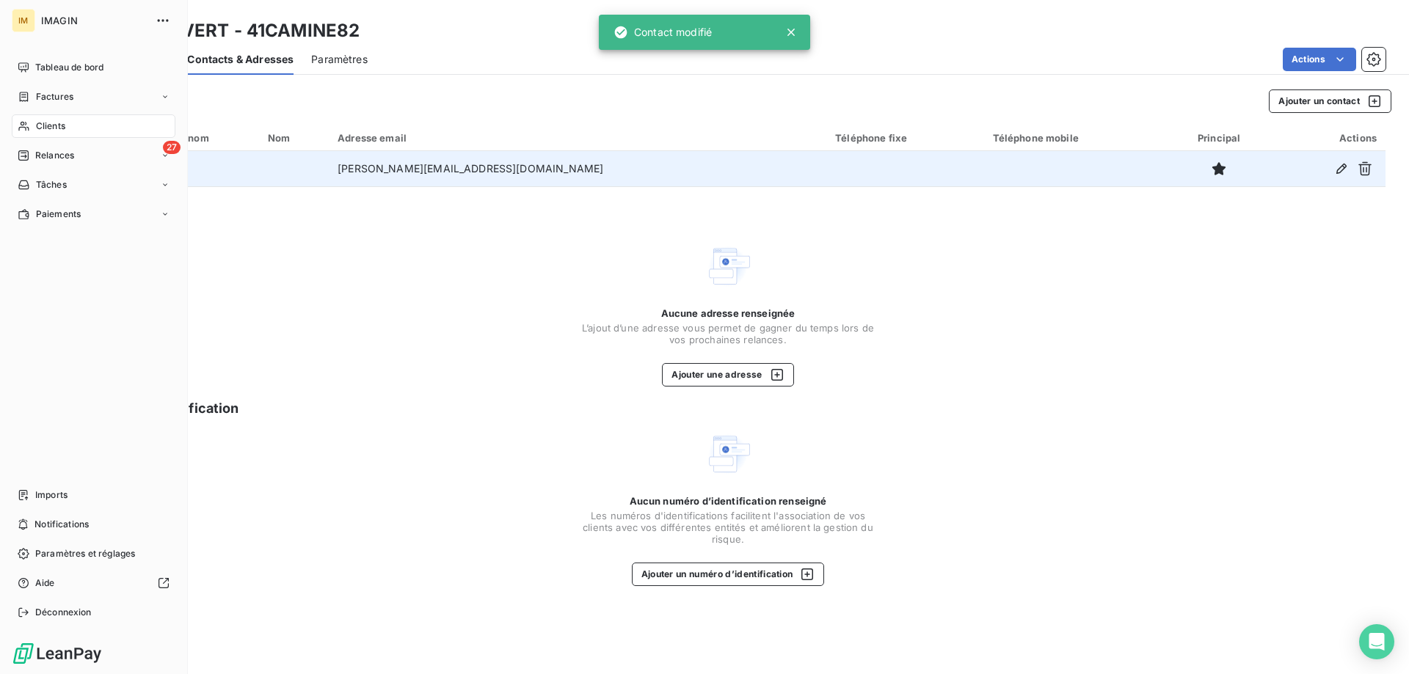
click at [26, 121] on icon at bounding box center [24, 126] width 12 height 12
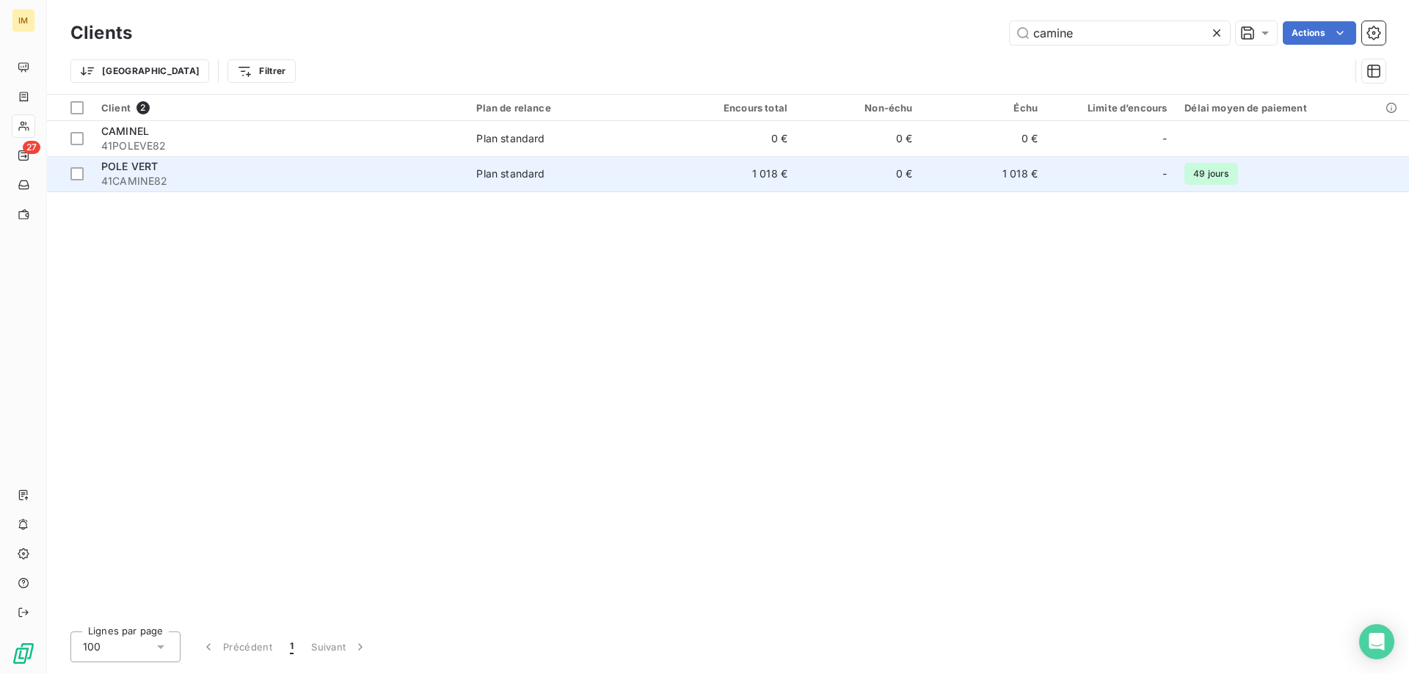
click at [224, 167] on div "POLE VERT" at bounding box center [279, 166] width 357 height 15
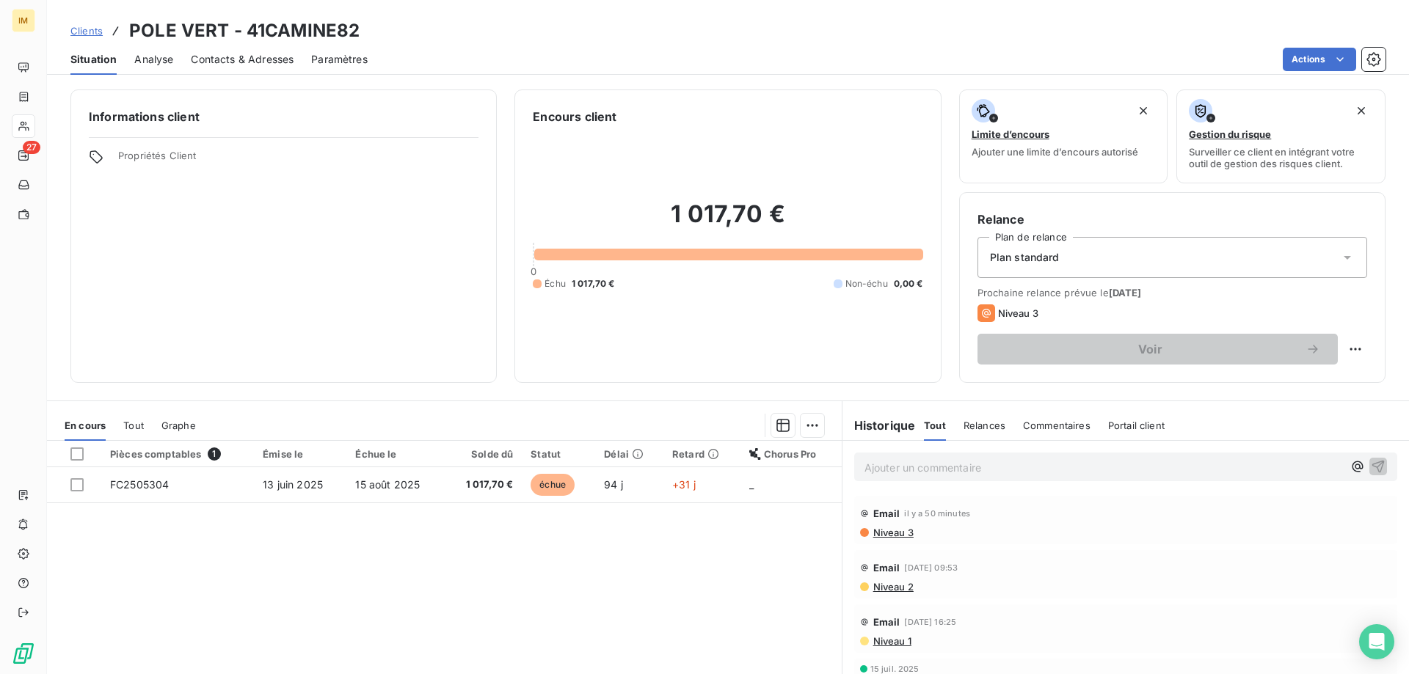
click at [895, 459] on p "Ajouter un commentaire ﻿" at bounding box center [1103, 468] width 478 height 18
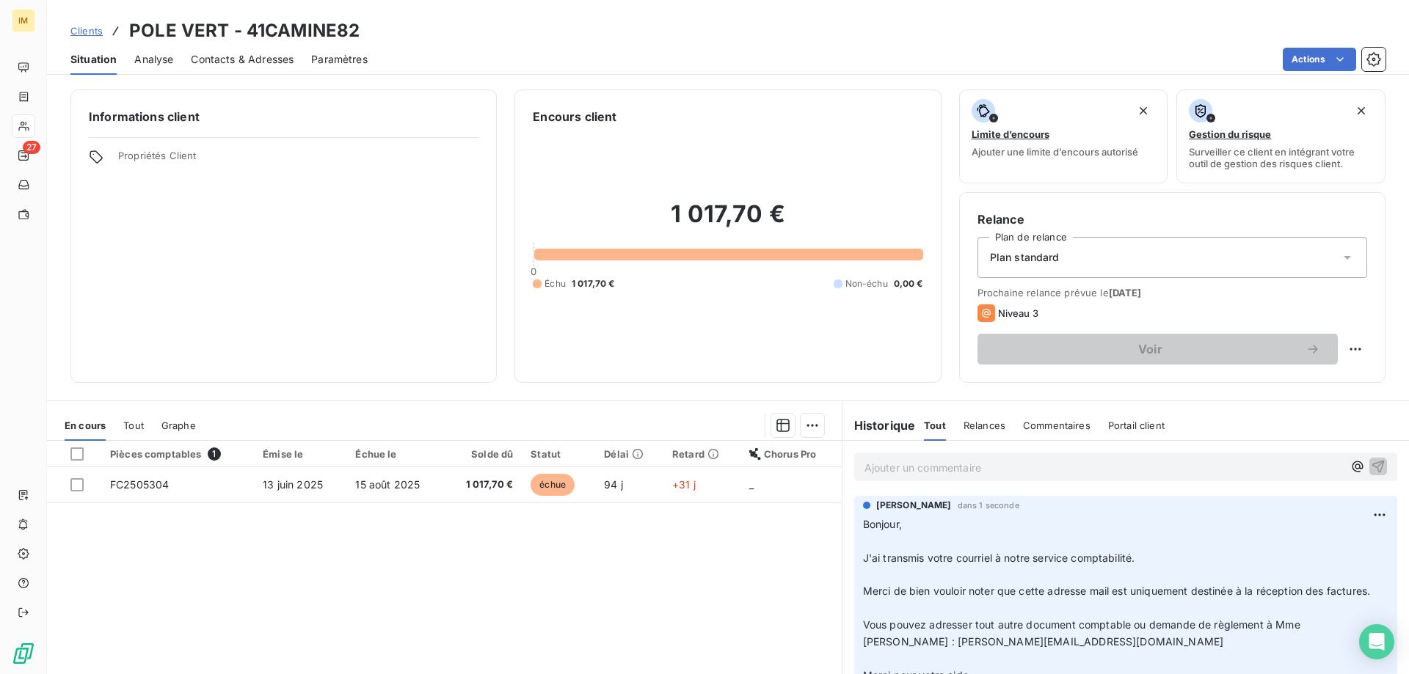
click at [85, 32] on span "Clients" at bounding box center [86, 31] width 32 height 12
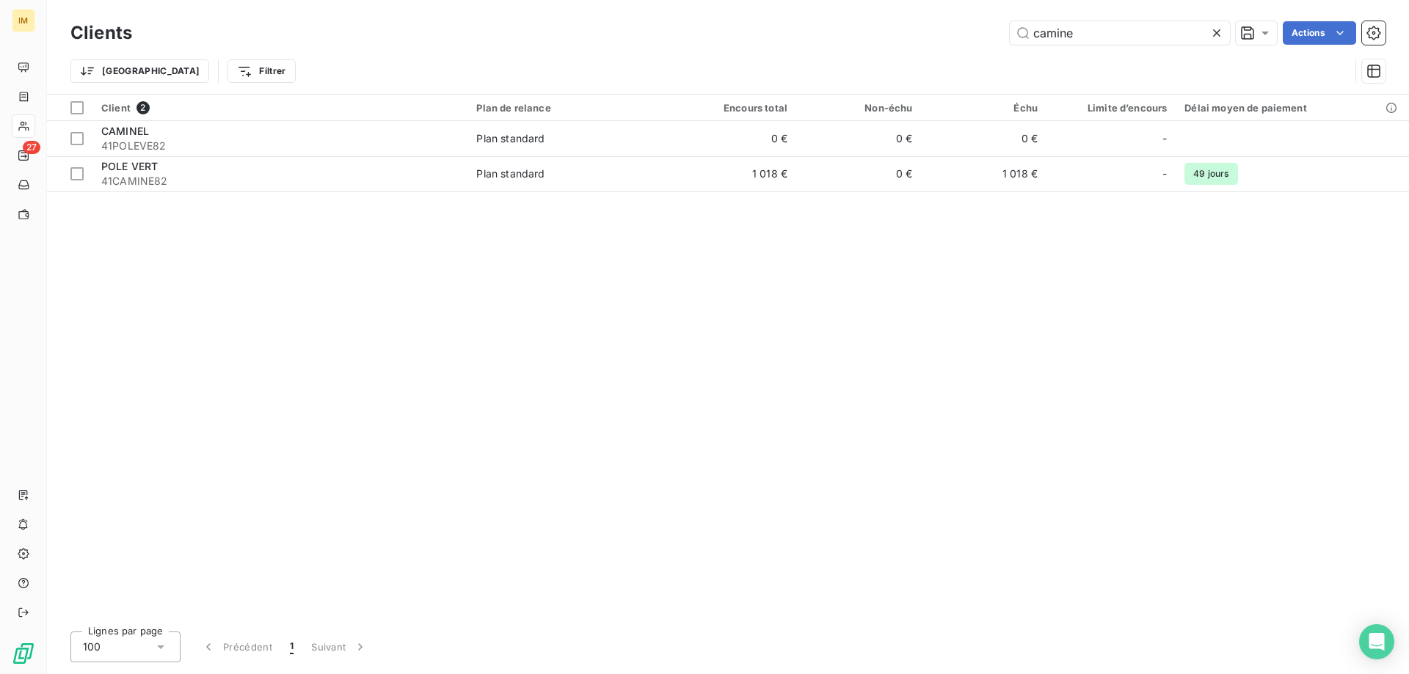
drag, startPoint x: 1070, startPoint y: 32, endPoint x: 828, endPoint y: 18, distance: 243.2
click at [828, 18] on div "Clients camine Actions" at bounding box center [727, 33] width 1315 height 31
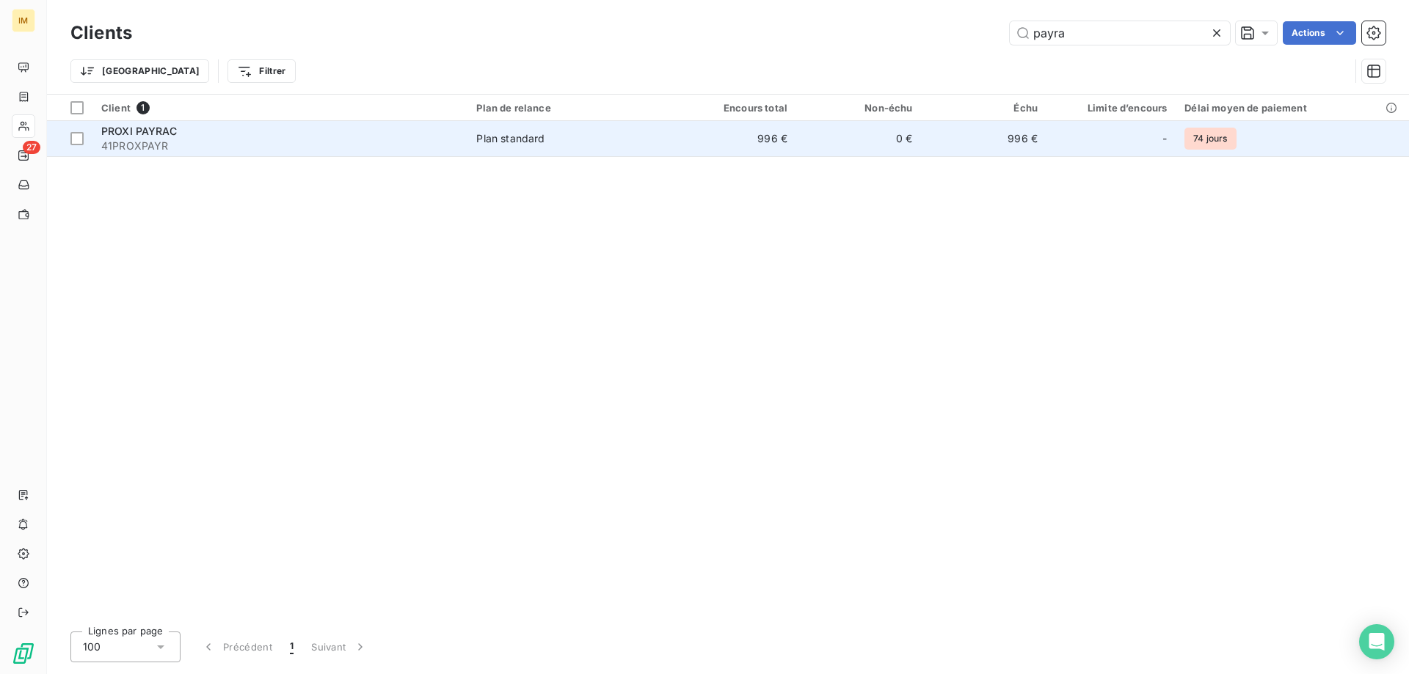
type input "payra"
click at [740, 137] on td "996 €" at bounding box center [733, 138] width 125 height 35
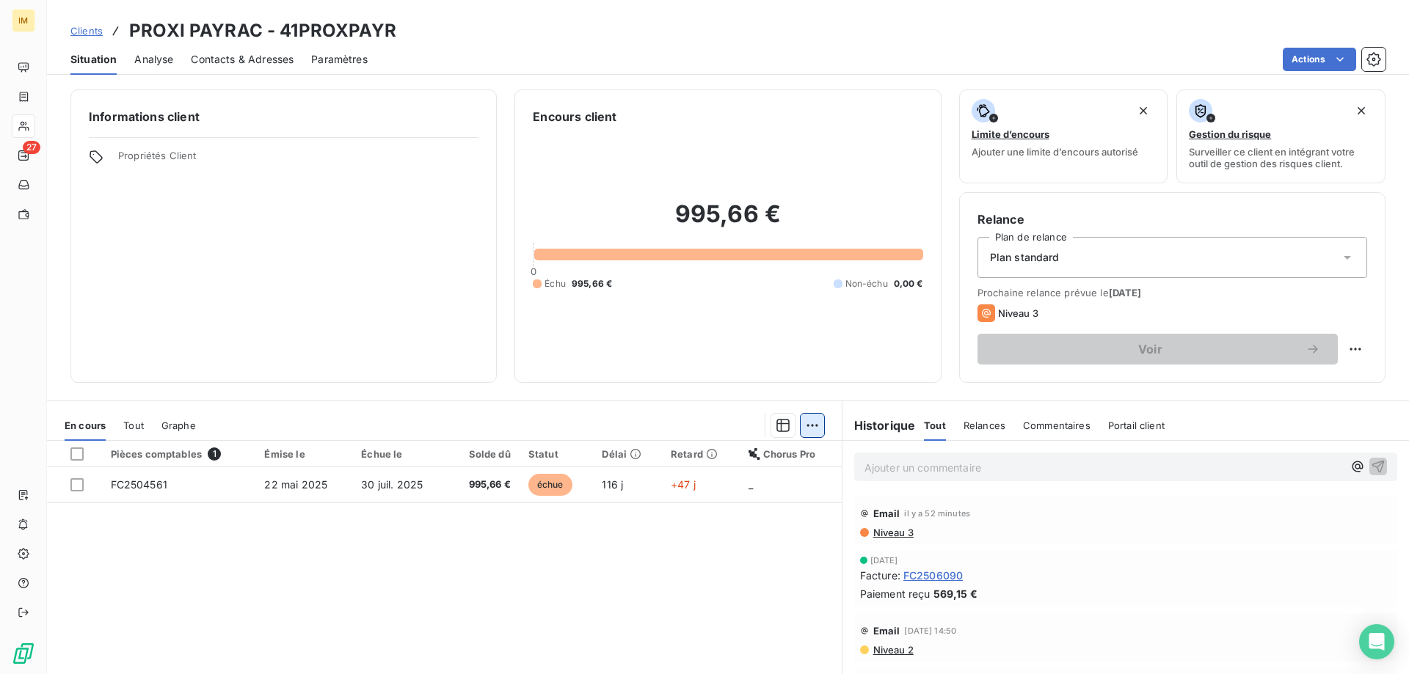
click at [805, 425] on html "IM 27 Clients PROXI PAYRAC - 41PROXPAYR Situation Analyse Contacts & Adresses P…" at bounding box center [704, 337] width 1409 height 674
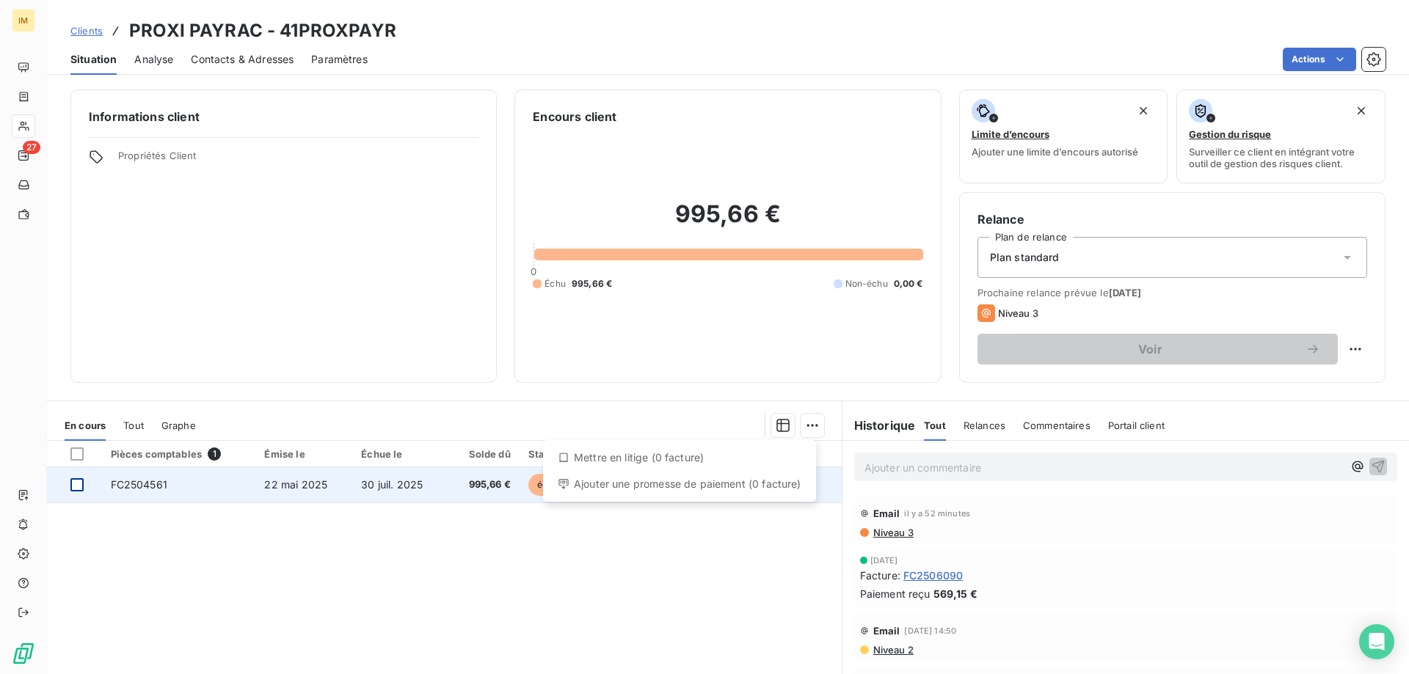
click at [81, 484] on html "IM 27 Clients PROXI PAYRAC - 41PROXPAYR Situation Analyse Contacts & Adresses P…" at bounding box center [704, 337] width 1409 height 674
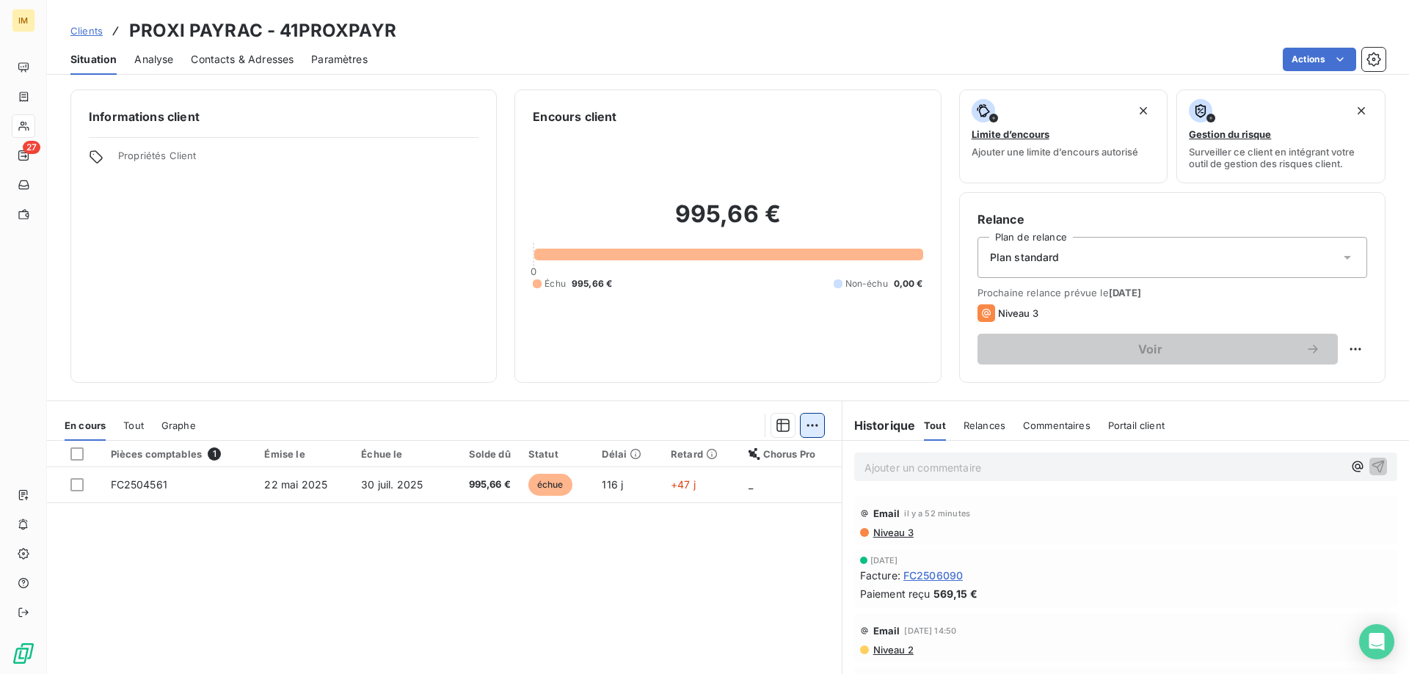
click at [802, 427] on html "IM 27 Clients PROXI PAYRAC - 41PROXPAYR Situation Analyse Contacts & Adresses P…" at bounding box center [704, 337] width 1409 height 674
click at [78, 459] on html "IM 27 Clients PROXI PAYRAC - 41PROXPAYR Situation Analyse Contacts & Adresses P…" at bounding box center [704, 337] width 1409 height 674
click at [76, 456] on div at bounding box center [76, 454] width 13 height 13
click at [807, 431] on html "IM 27 Clients PROXI PAYRAC - 41PROXPAYR Situation Analyse Contacts & Adresses P…" at bounding box center [704, 337] width 1409 height 674
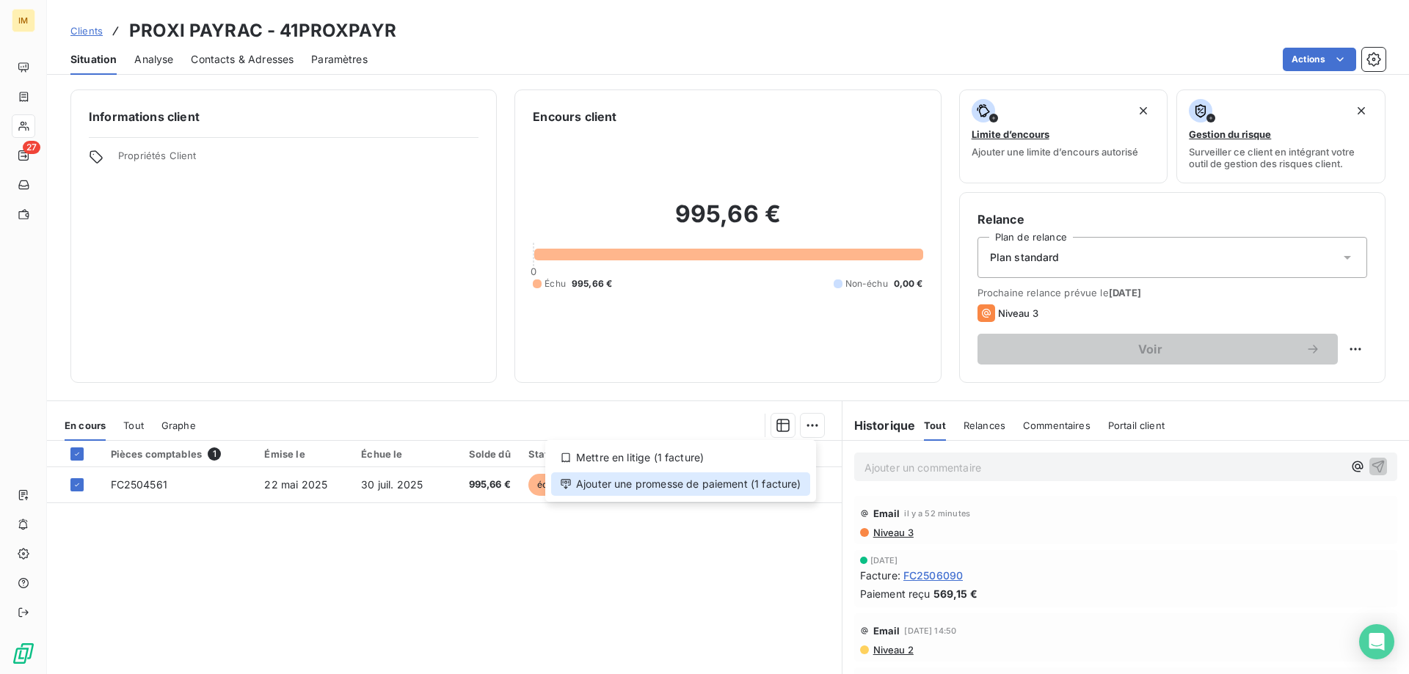
click at [728, 485] on div "Ajouter une promesse de paiement (1 facture)" at bounding box center [680, 483] width 259 height 23
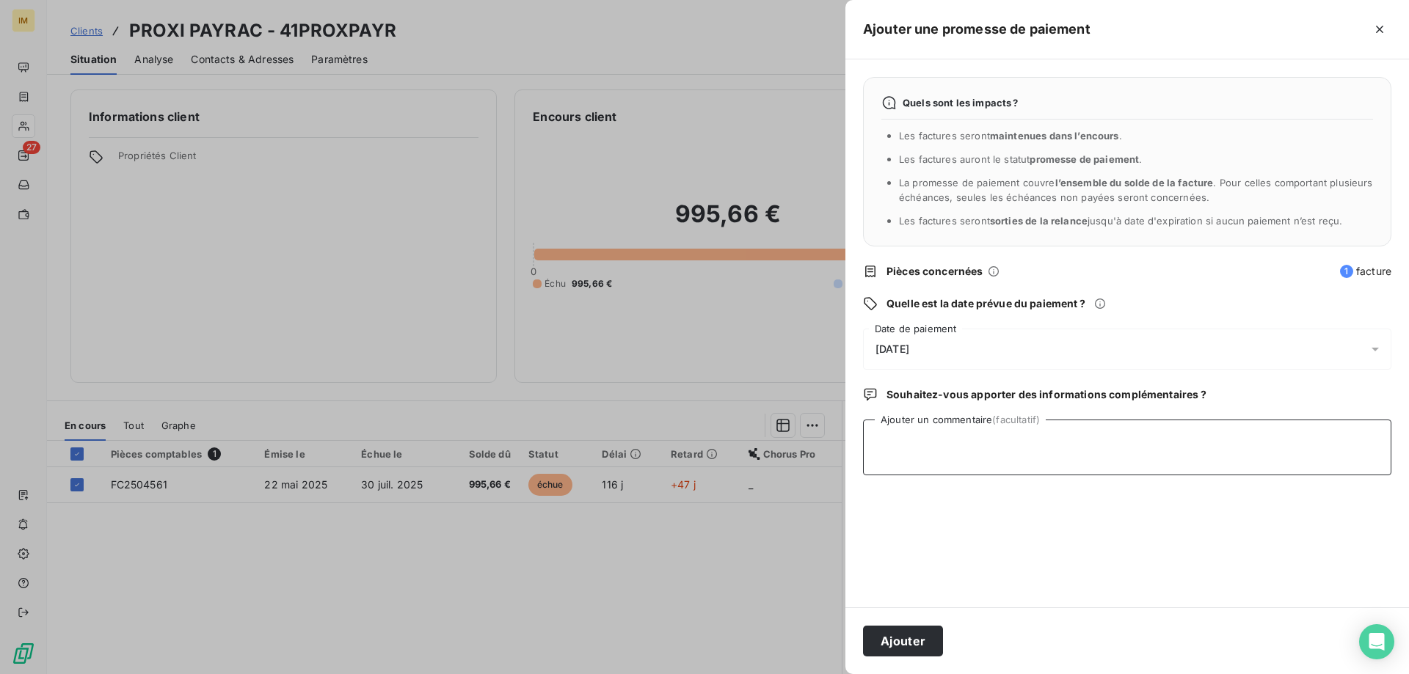
click at [928, 453] on textarea "Ajouter un commentaire (facultatif)" at bounding box center [1127, 448] width 528 height 56
paste textarea "Le virement est passé la semaine dernière pour la deuxième mensualité, la trois…"
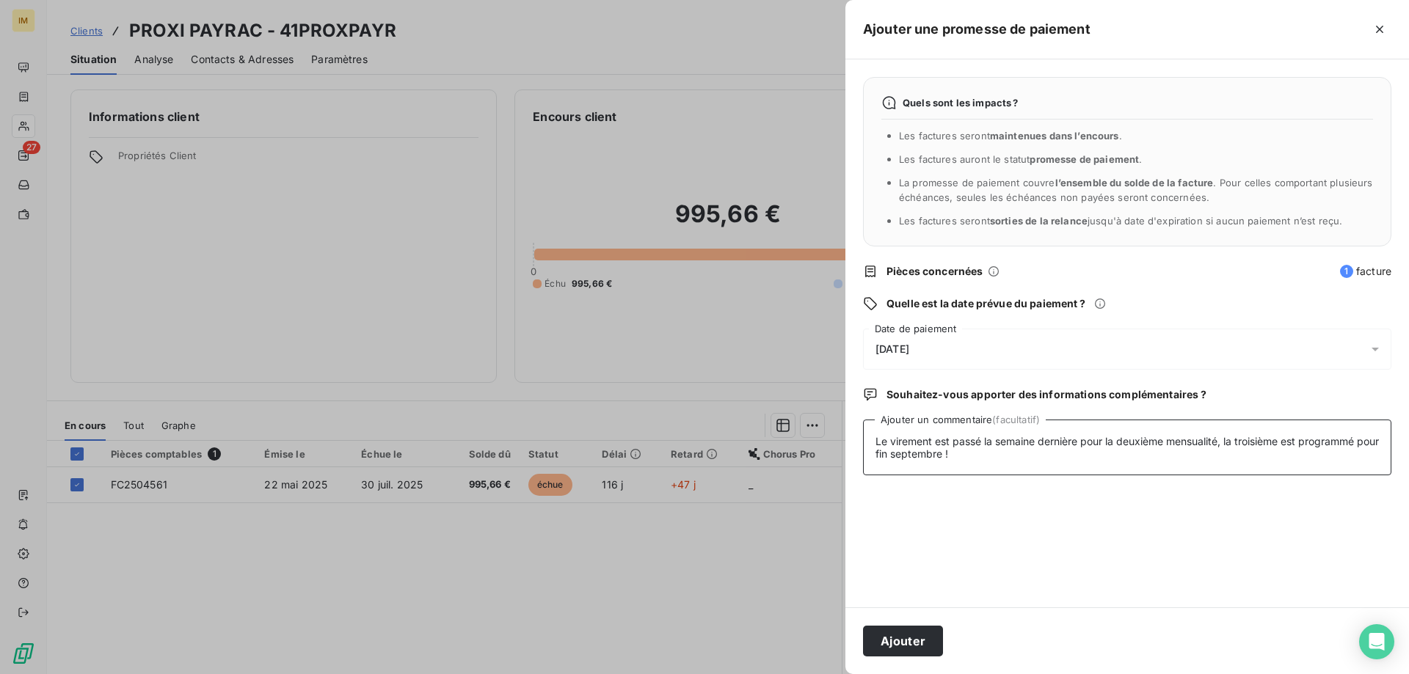
type textarea "Le virement est passé la semaine dernière pour la deuxième mensualité, la trois…"
click at [971, 342] on div "[DATE]" at bounding box center [1127, 349] width 528 height 41
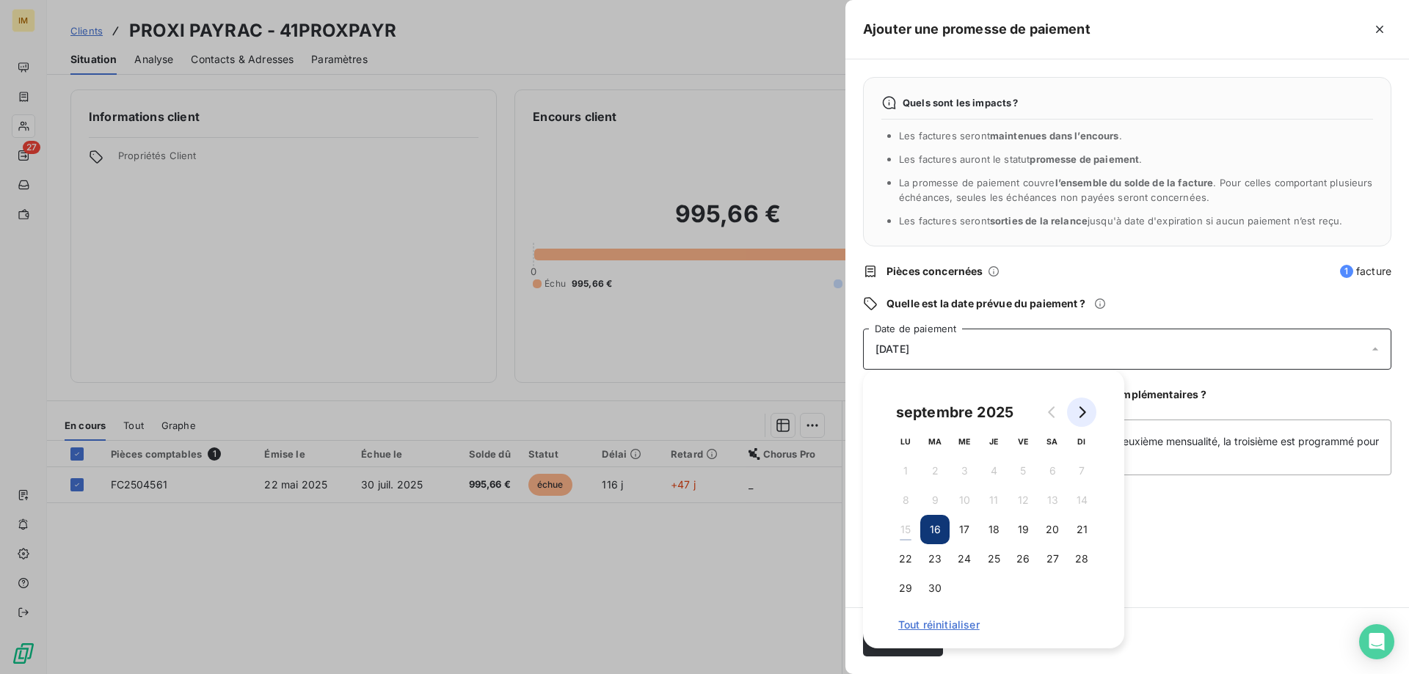
click at [1078, 417] on icon "Go to next month" at bounding box center [1082, 412] width 12 height 12
click at [907, 498] on button "6" at bounding box center [905, 500] width 29 height 29
click at [1233, 585] on div "Quels sont les impacts ? Les factures seront maintenues dans l’encours . Les fa…" at bounding box center [1126, 333] width 563 height 548
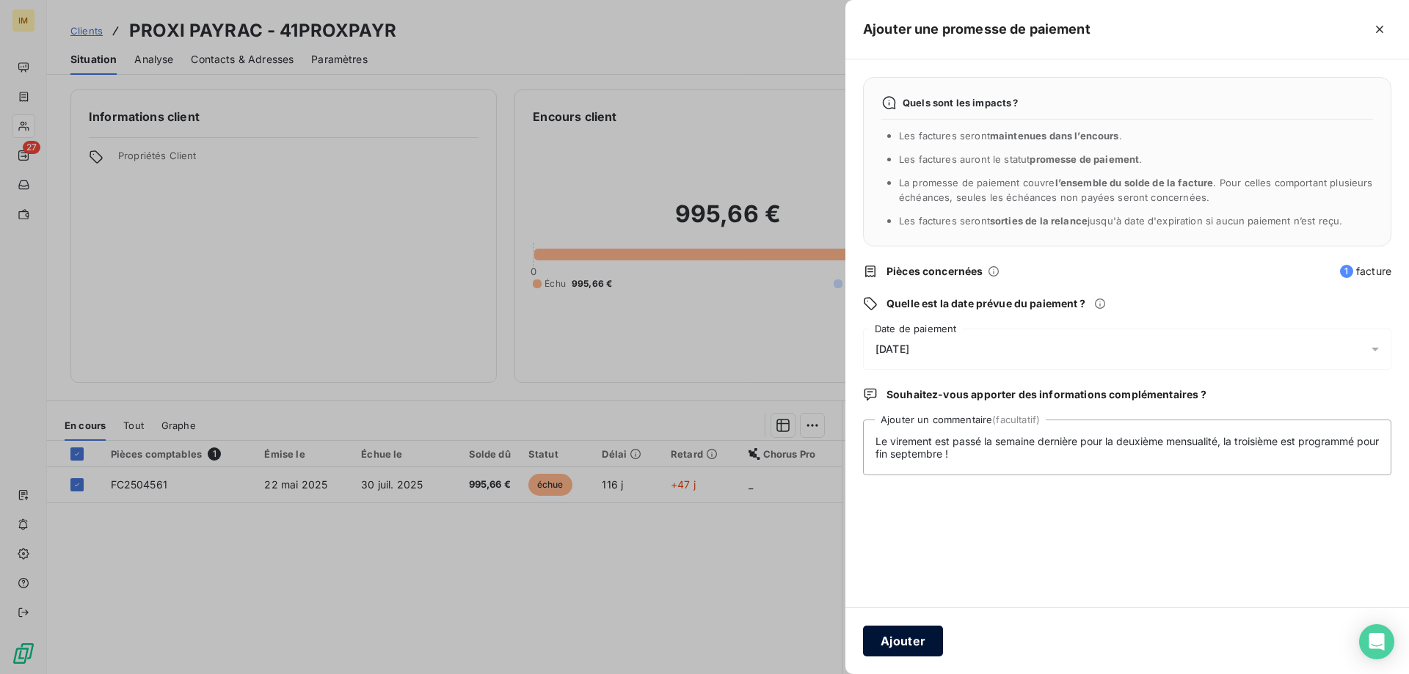
click at [897, 637] on button "Ajouter" at bounding box center [903, 641] width 80 height 31
